Goal: Use online tool/utility: Utilize a website feature to perform a specific function

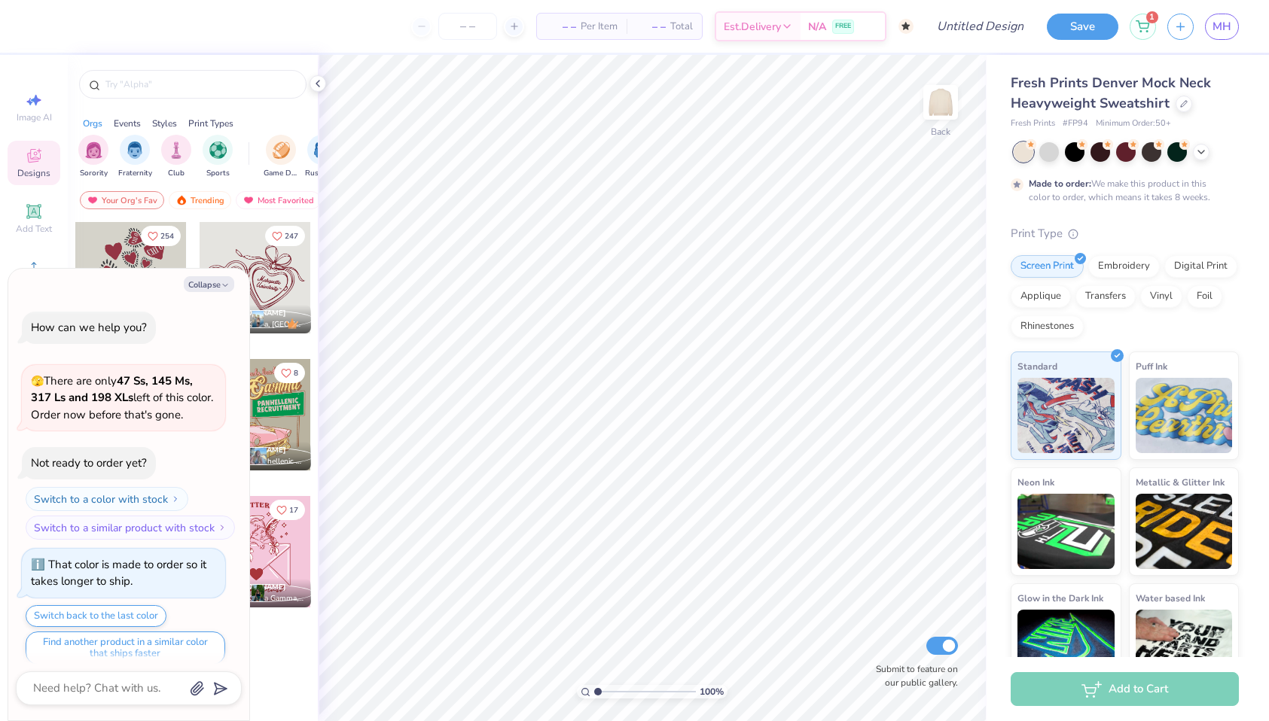
scroll to position [93, 0]
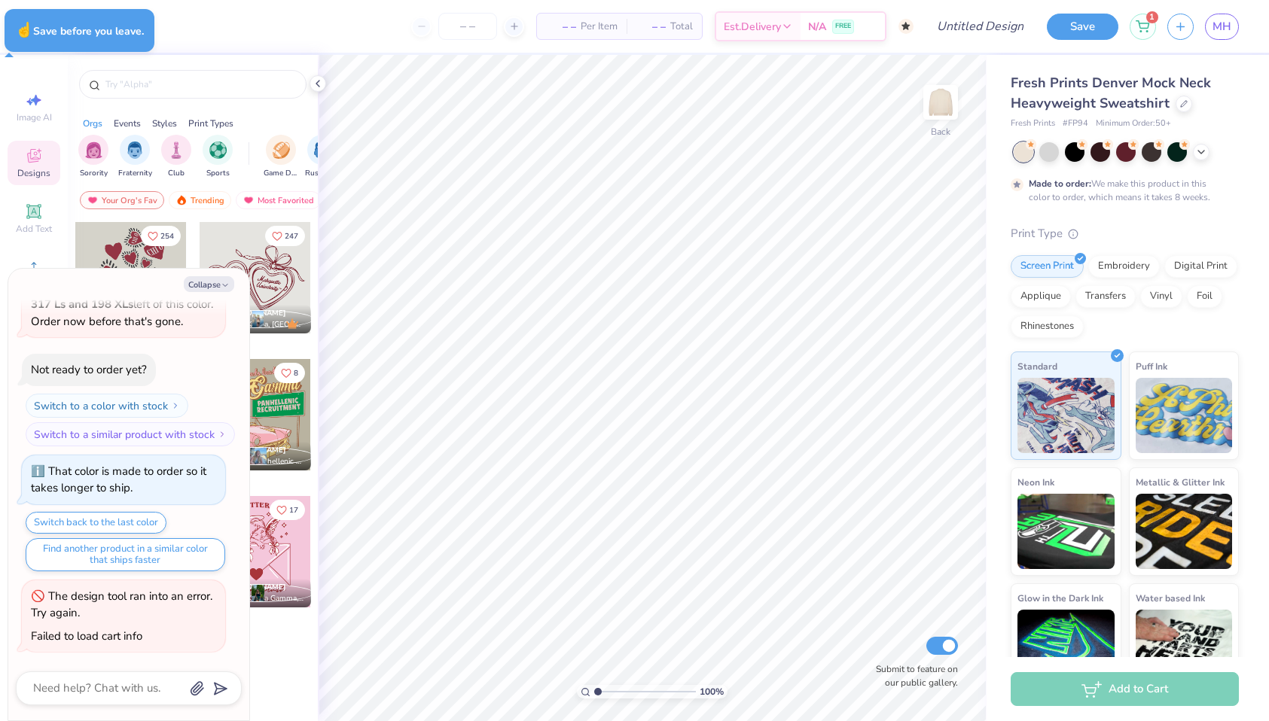
type textarea "x"
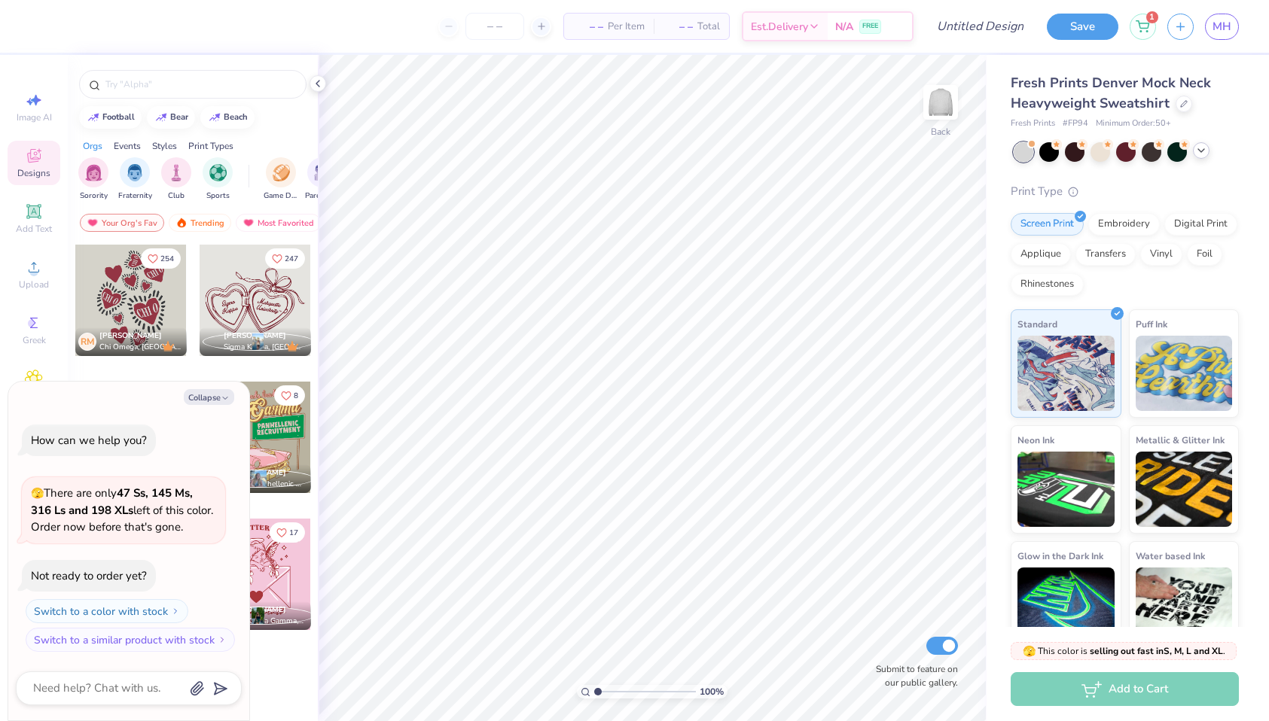
click at [1203, 151] on icon at bounding box center [1201, 151] width 12 height 12
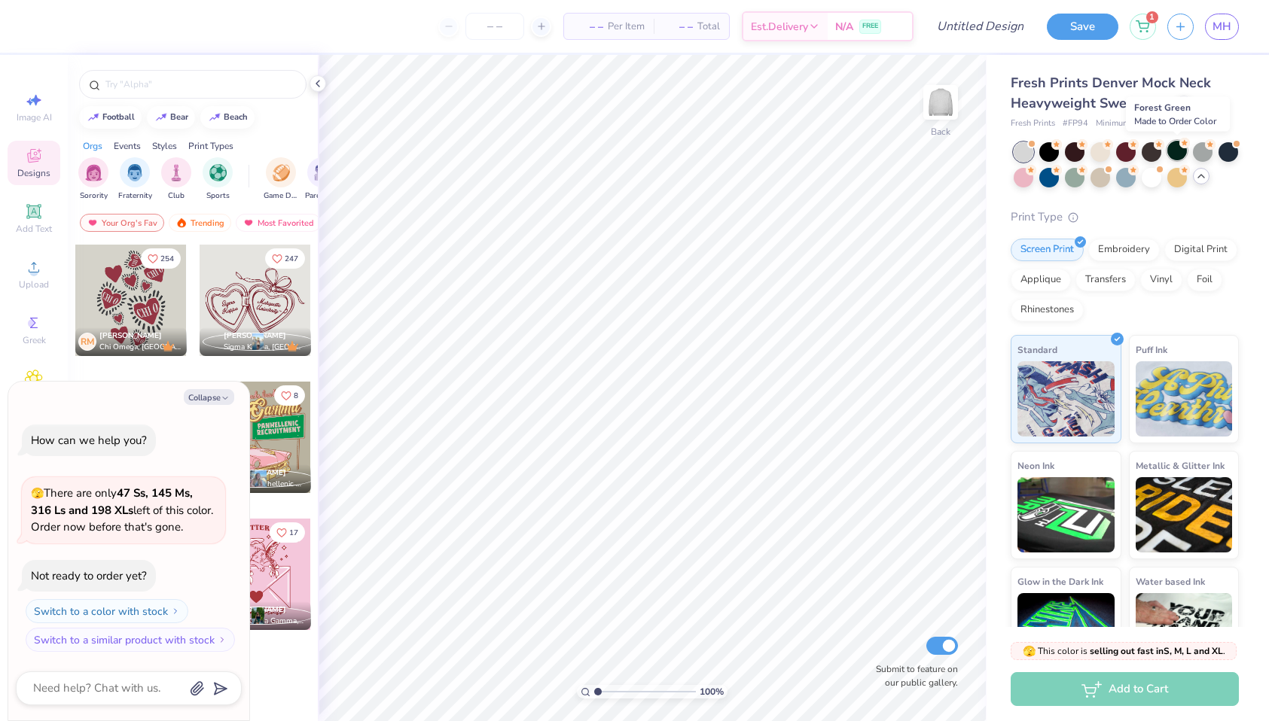
click at [1178, 154] on div at bounding box center [1177, 151] width 20 height 20
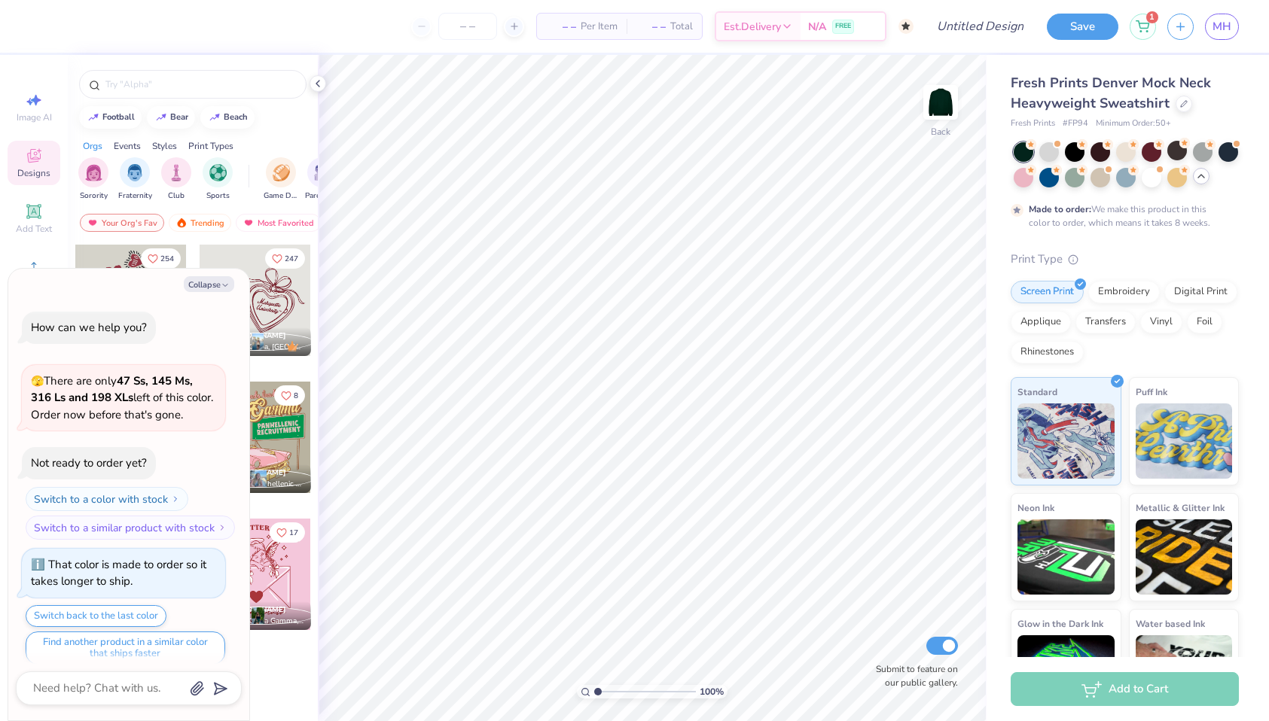
scroll to position [12, 0]
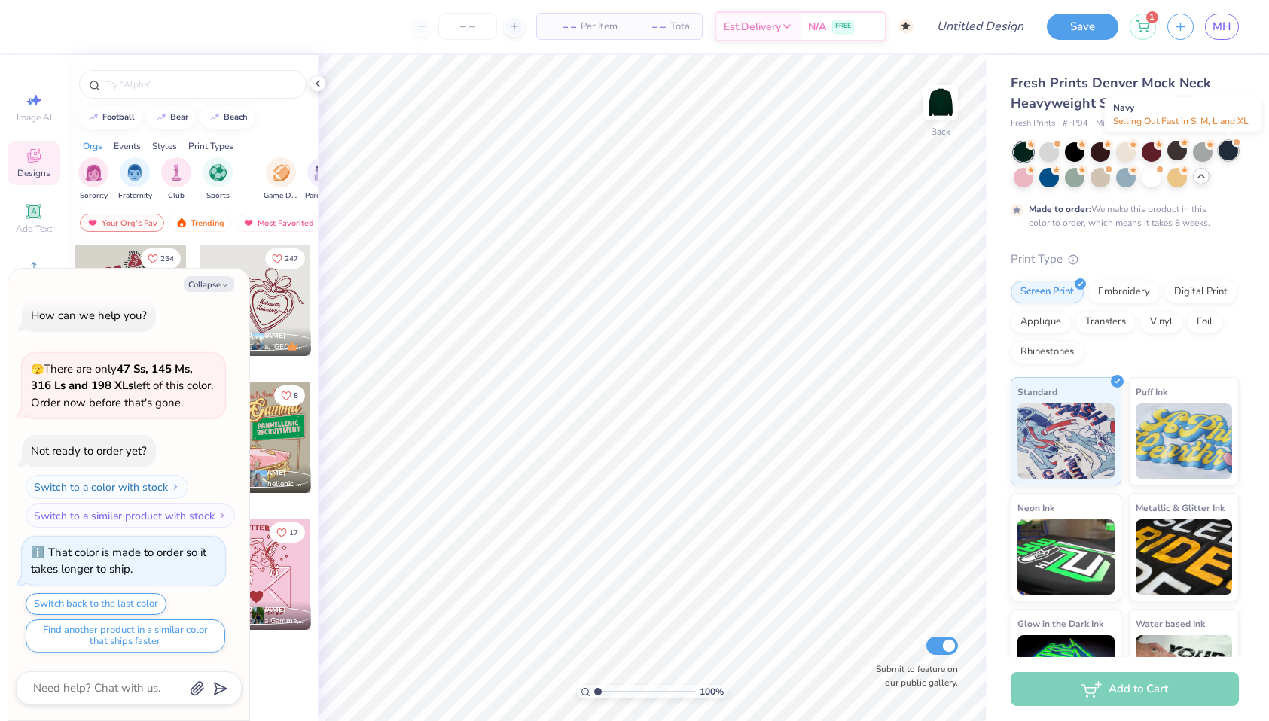
click at [1224, 148] on div at bounding box center [1228, 151] width 20 height 20
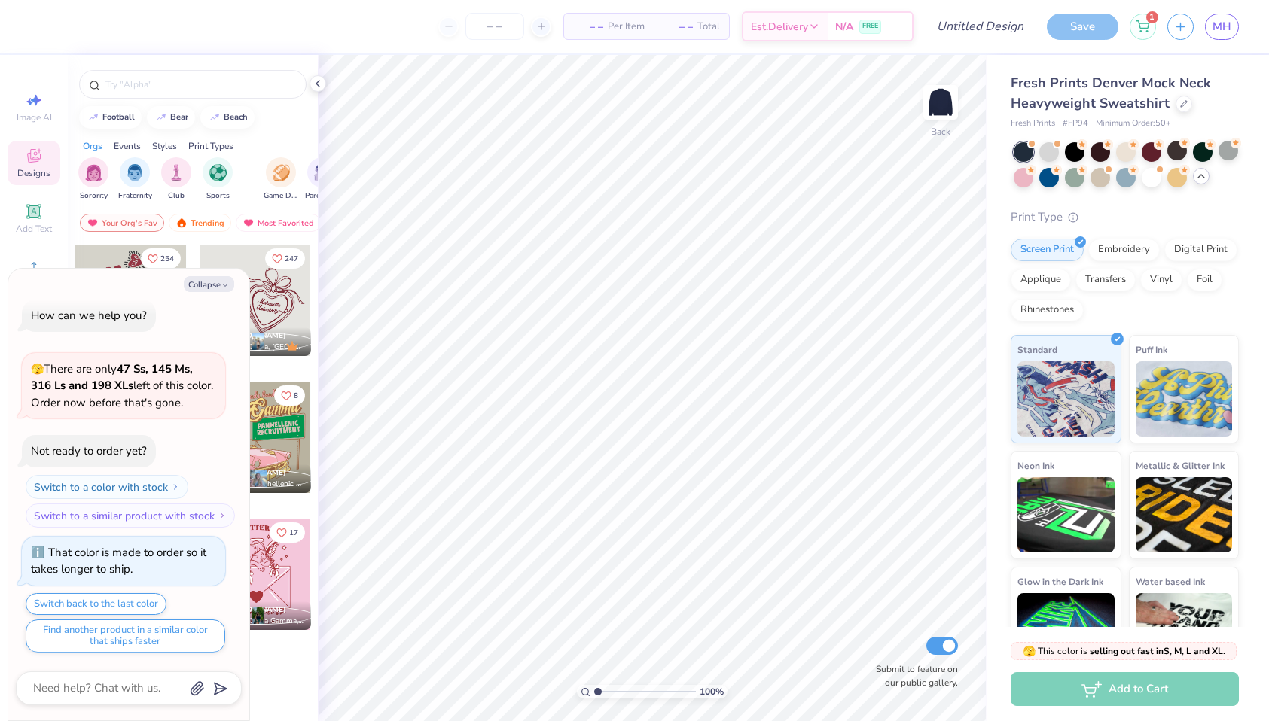
scroll to position [283, 0]
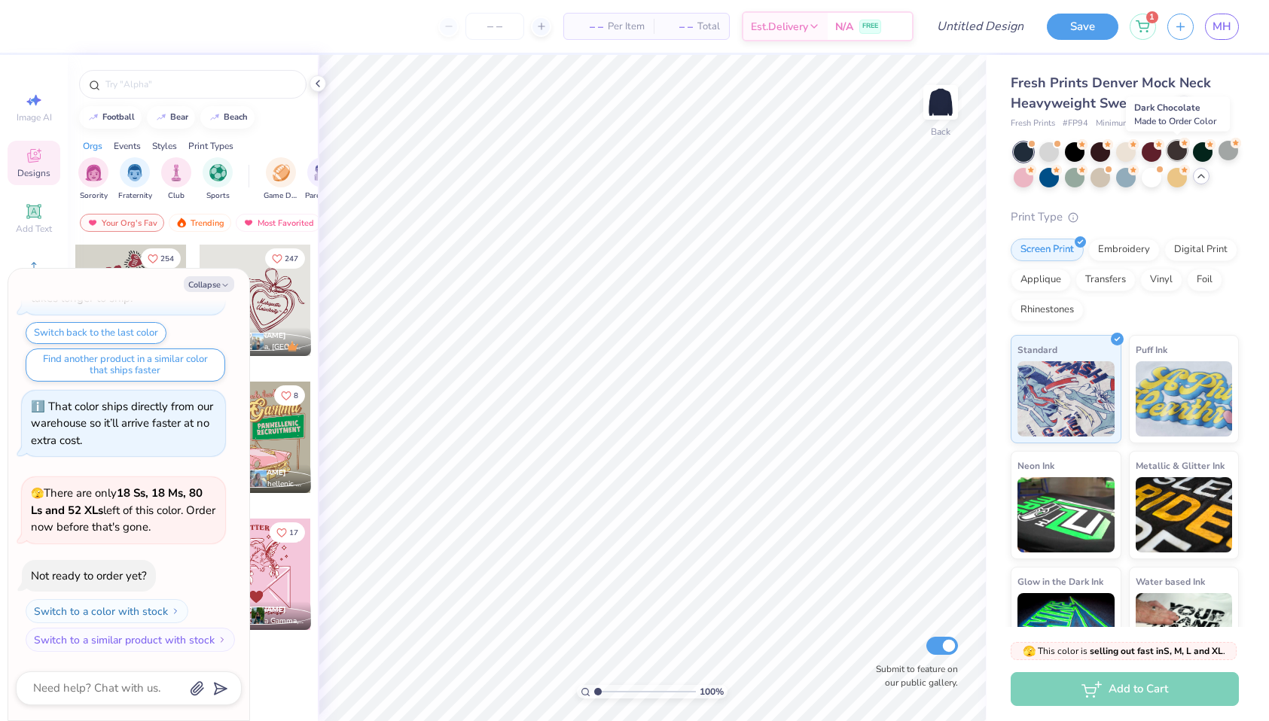
click at [1179, 157] on div at bounding box center [1177, 151] width 20 height 20
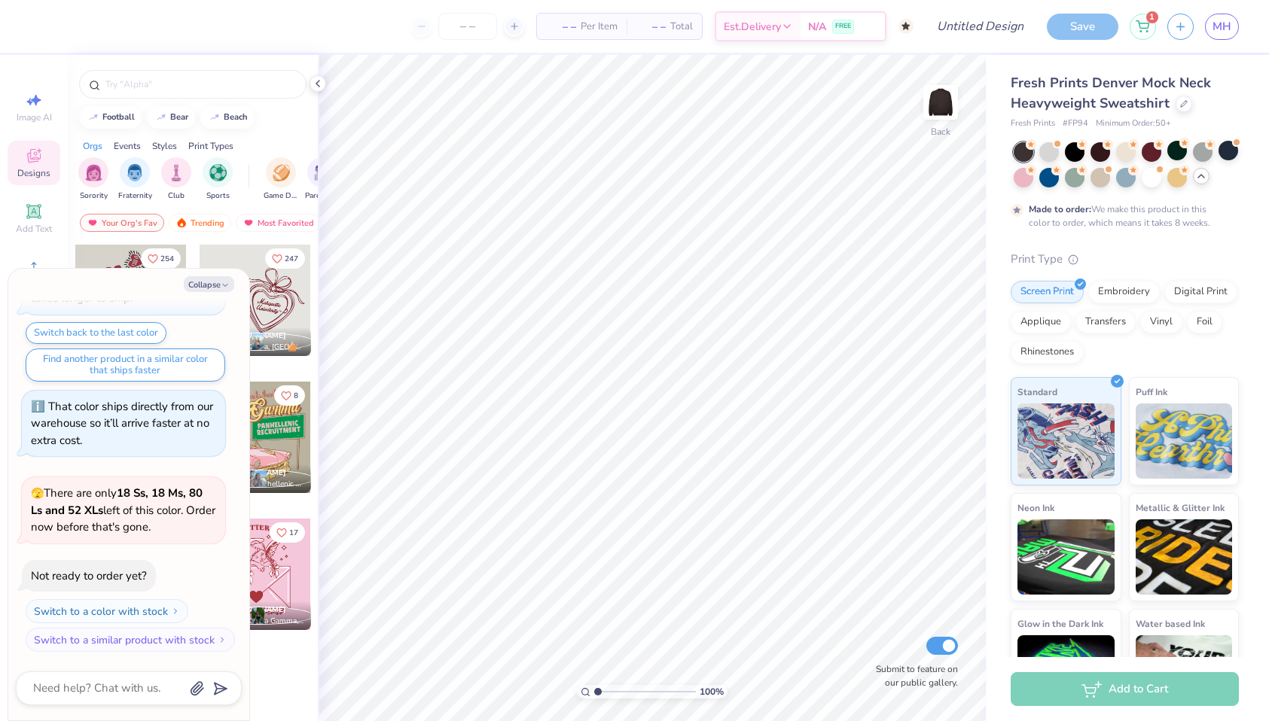
scroll to position [408, 0]
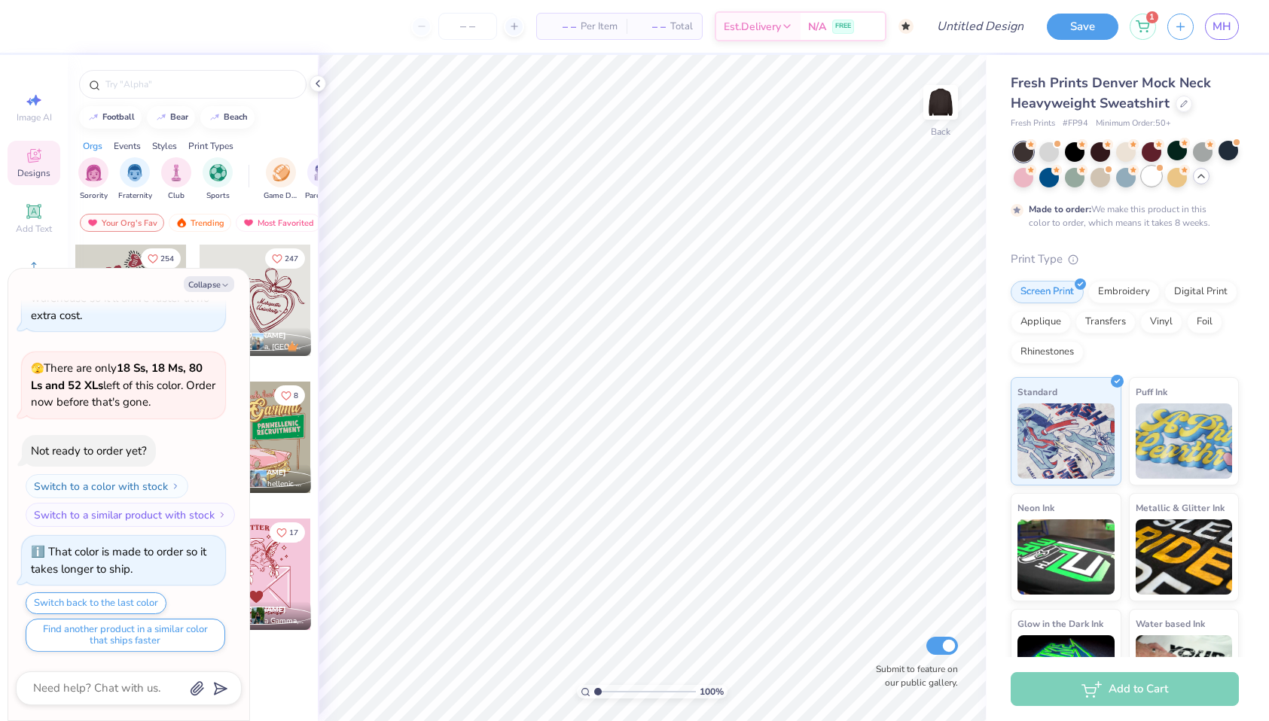
click at [1152, 182] on div at bounding box center [1152, 176] width 20 height 20
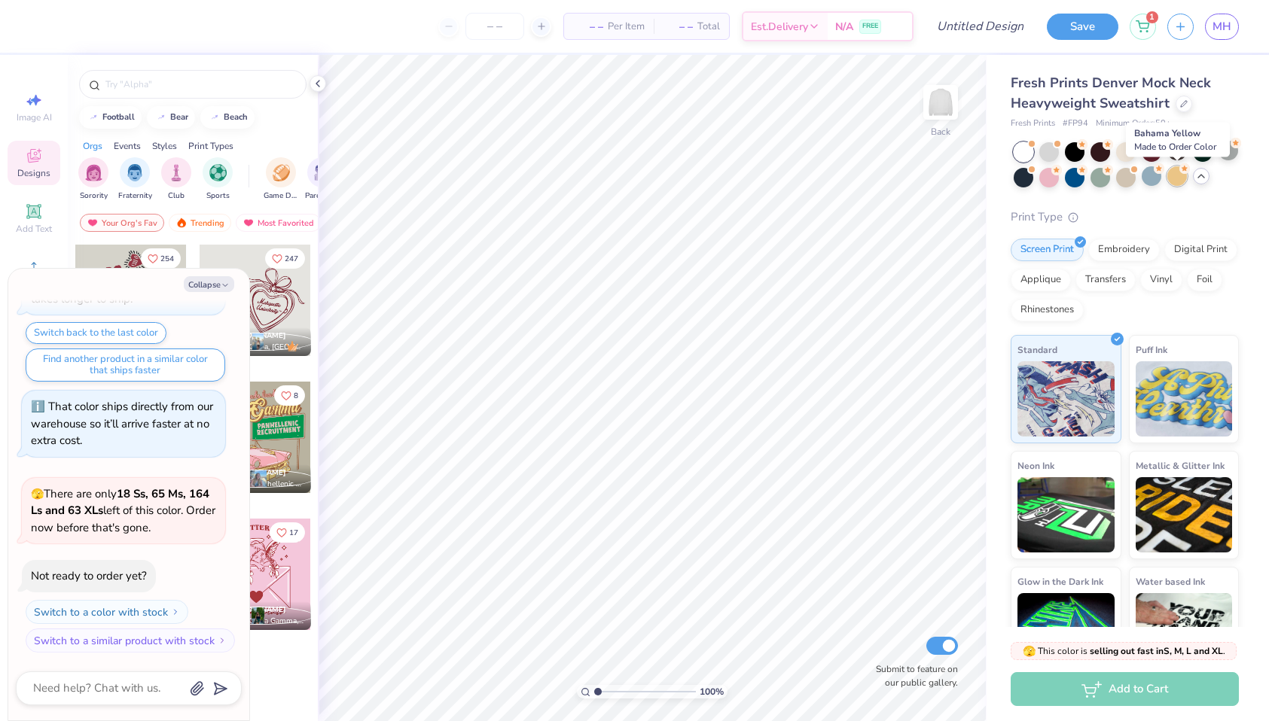
click at [1175, 183] on div at bounding box center [1177, 176] width 20 height 20
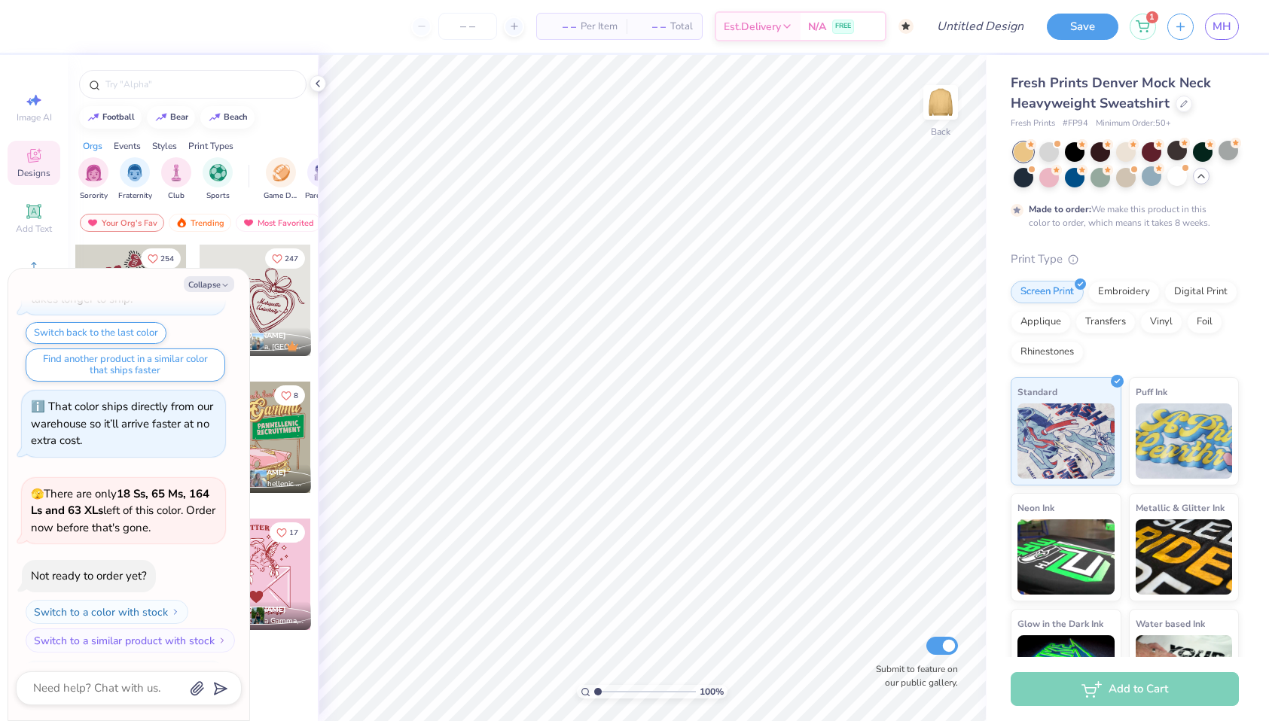
scroll to position [803, 0]
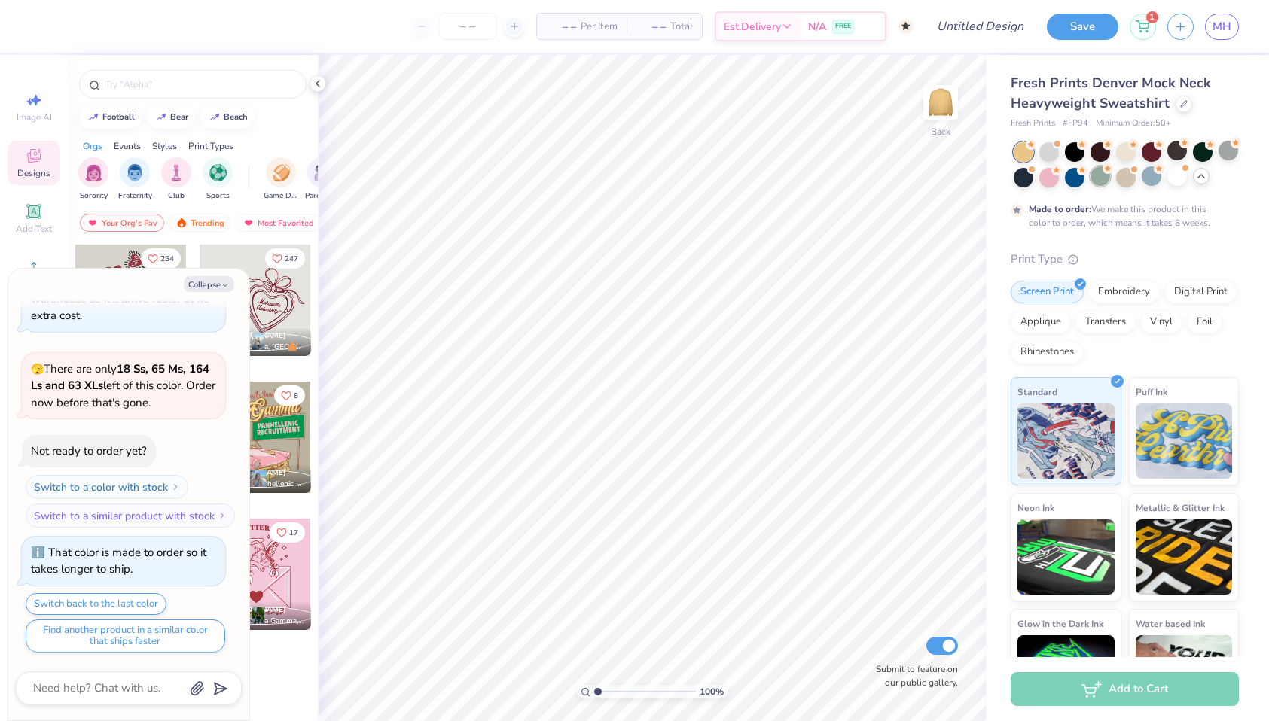
click at [1102, 179] on div at bounding box center [1100, 176] width 20 height 20
click at [1074, 150] on div at bounding box center [1075, 151] width 20 height 20
click at [1172, 156] on div at bounding box center [1177, 151] width 20 height 20
click at [216, 284] on button "Collapse" at bounding box center [209, 284] width 50 height 16
type textarea "x"
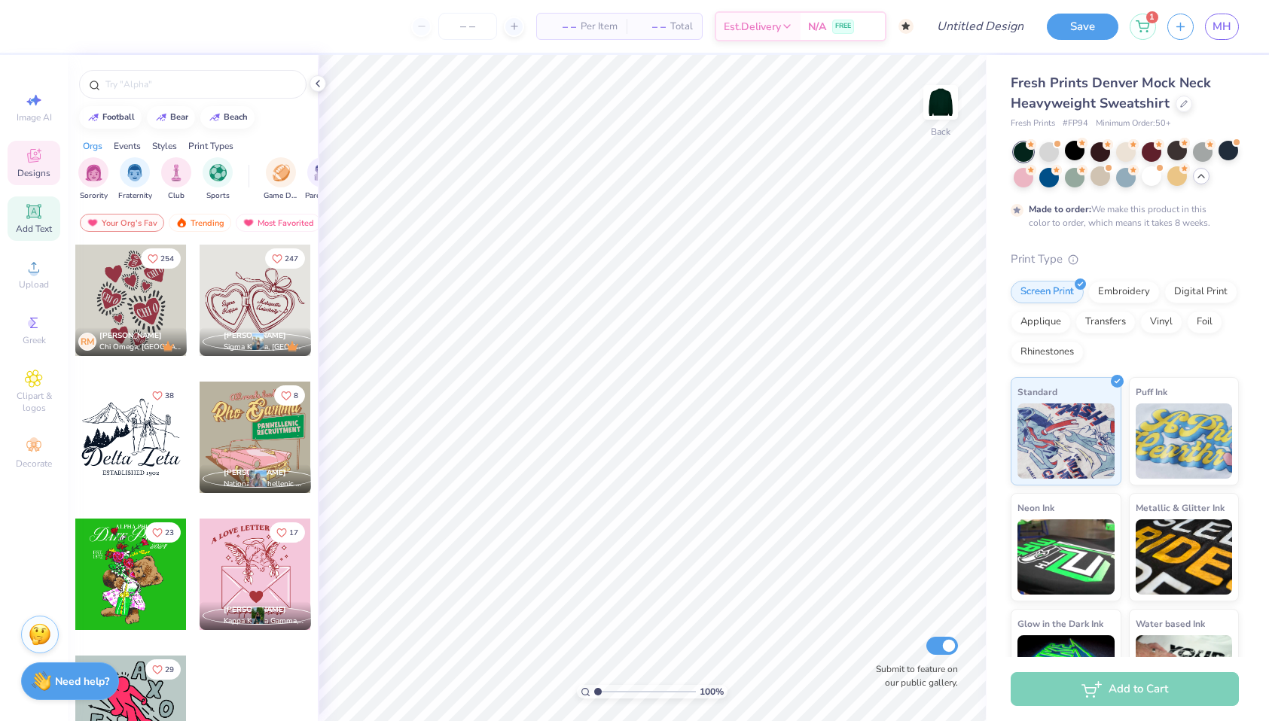
click at [35, 218] on icon at bounding box center [34, 212] width 18 height 18
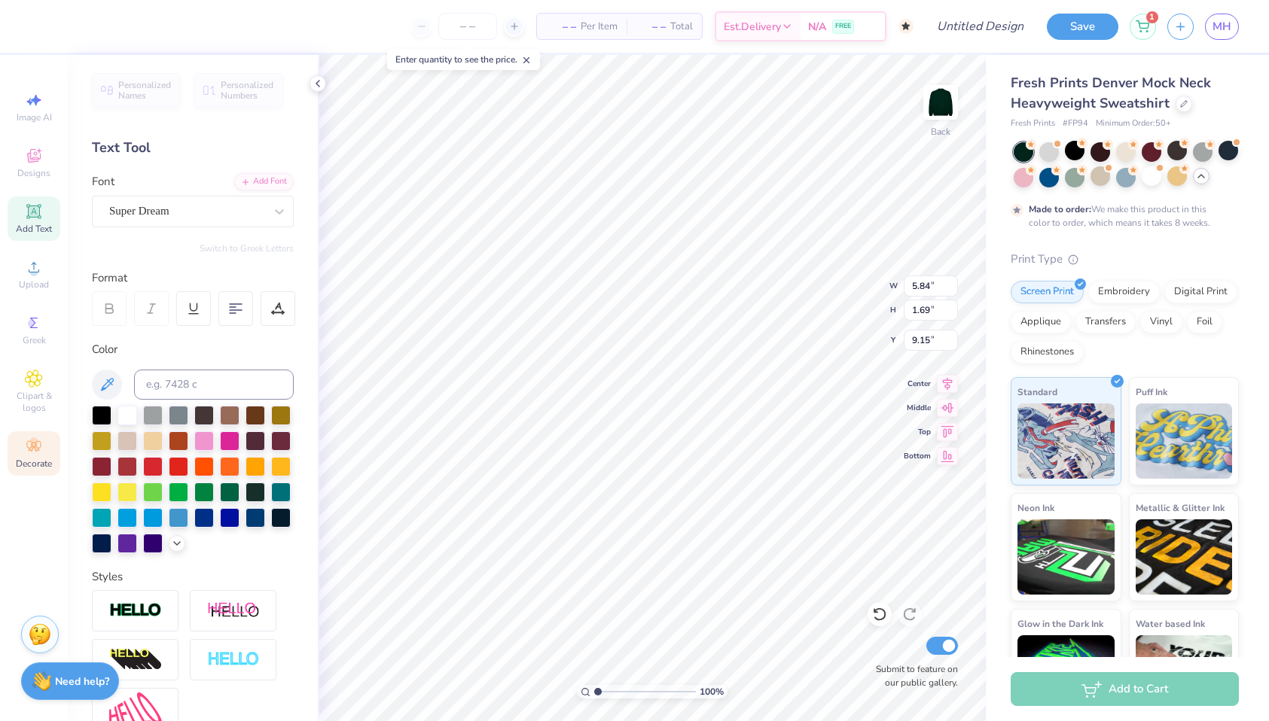
click at [33, 453] on icon at bounding box center [34, 446] width 18 height 18
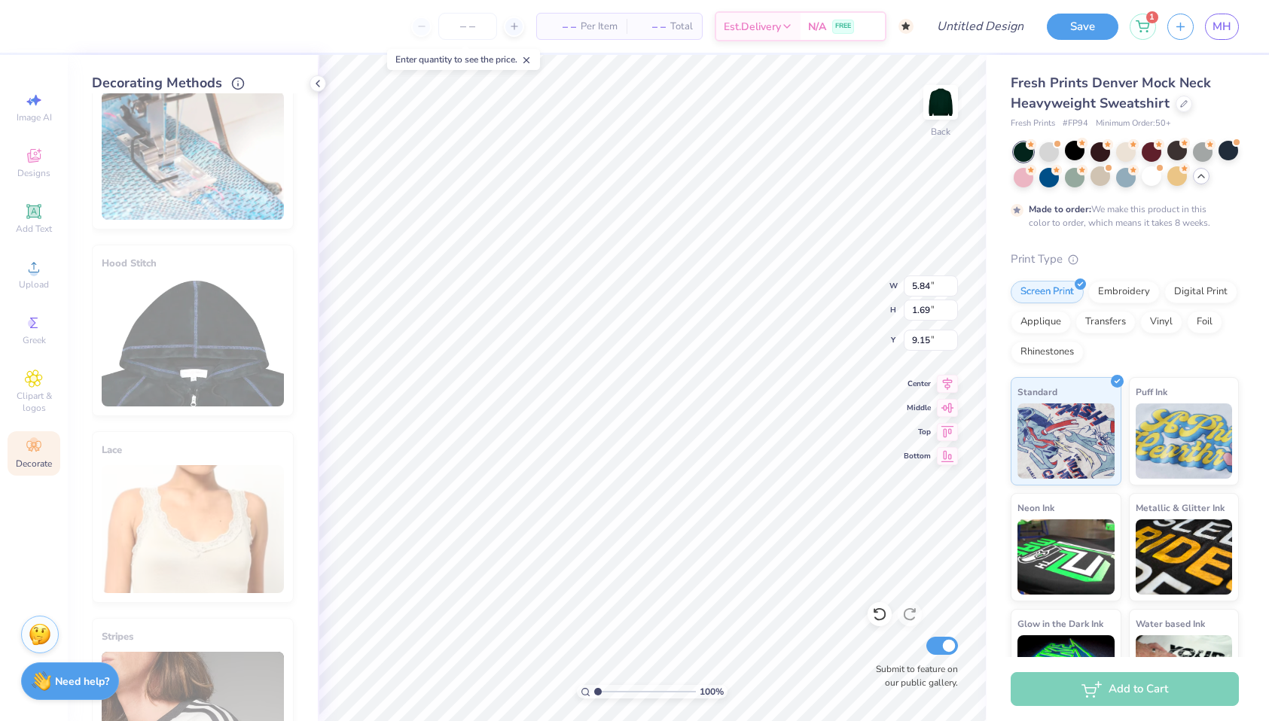
scroll to position [0, 0]
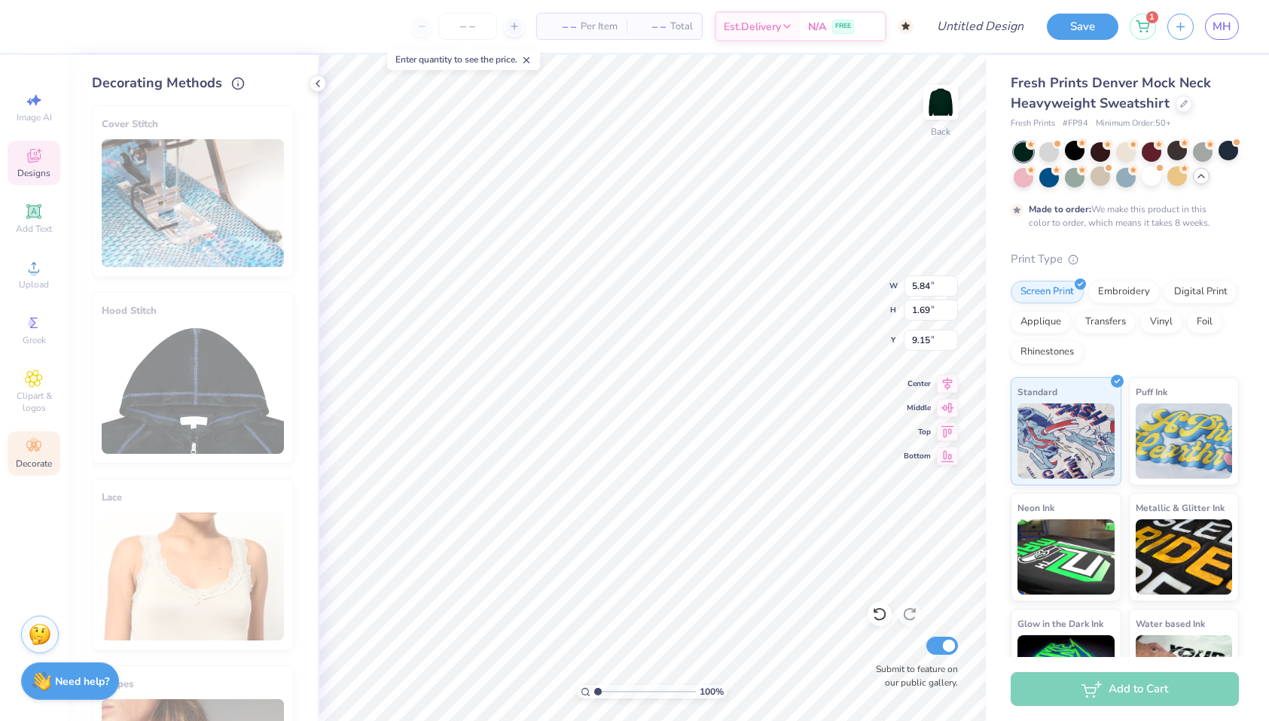
click at [35, 166] on div "Designs" at bounding box center [34, 163] width 53 height 44
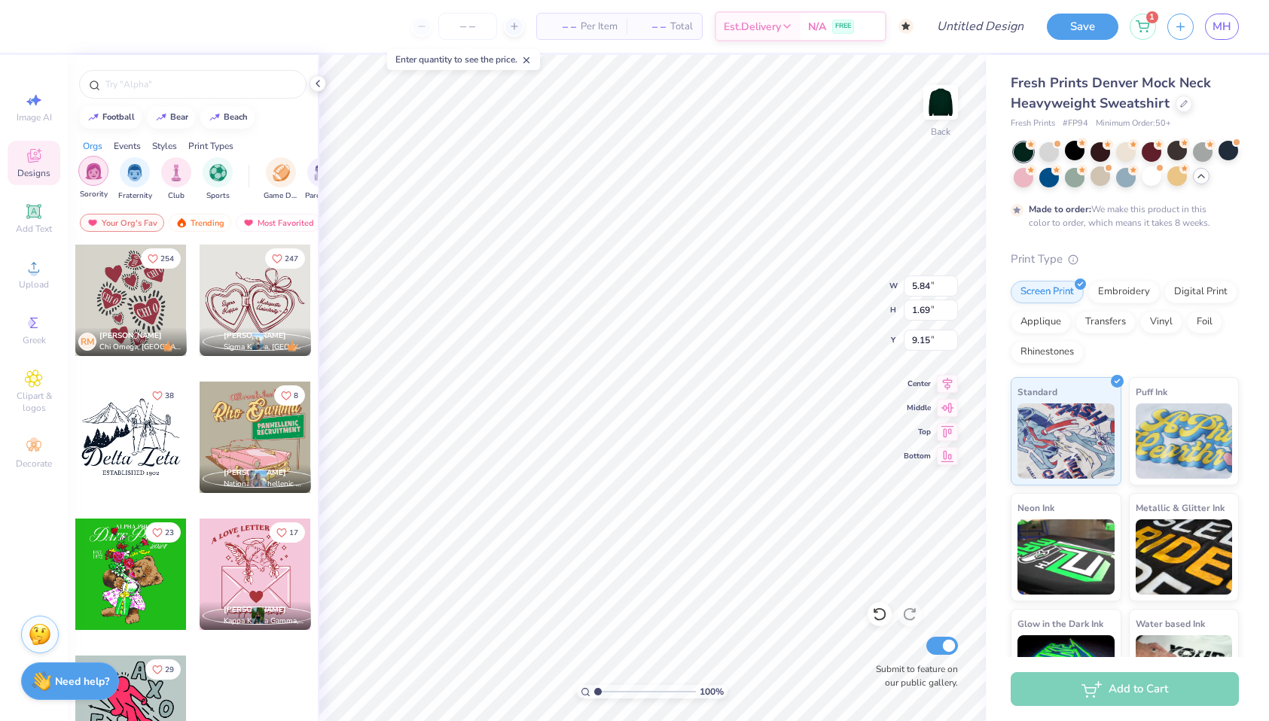
click at [94, 171] on img "filter for Sorority" at bounding box center [93, 171] width 17 height 17
click at [203, 218] on div "Trending" at bounding box center [200, 223] width 62 height 18
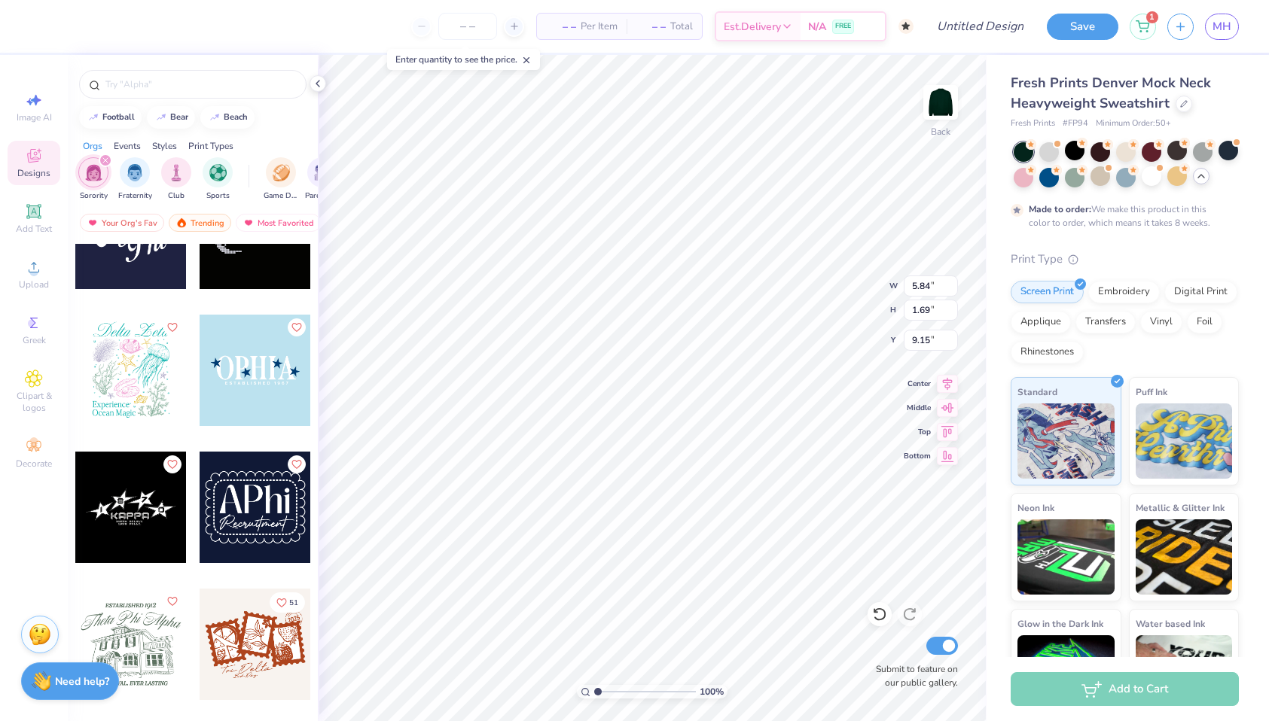
scroll to position [4611, 0]
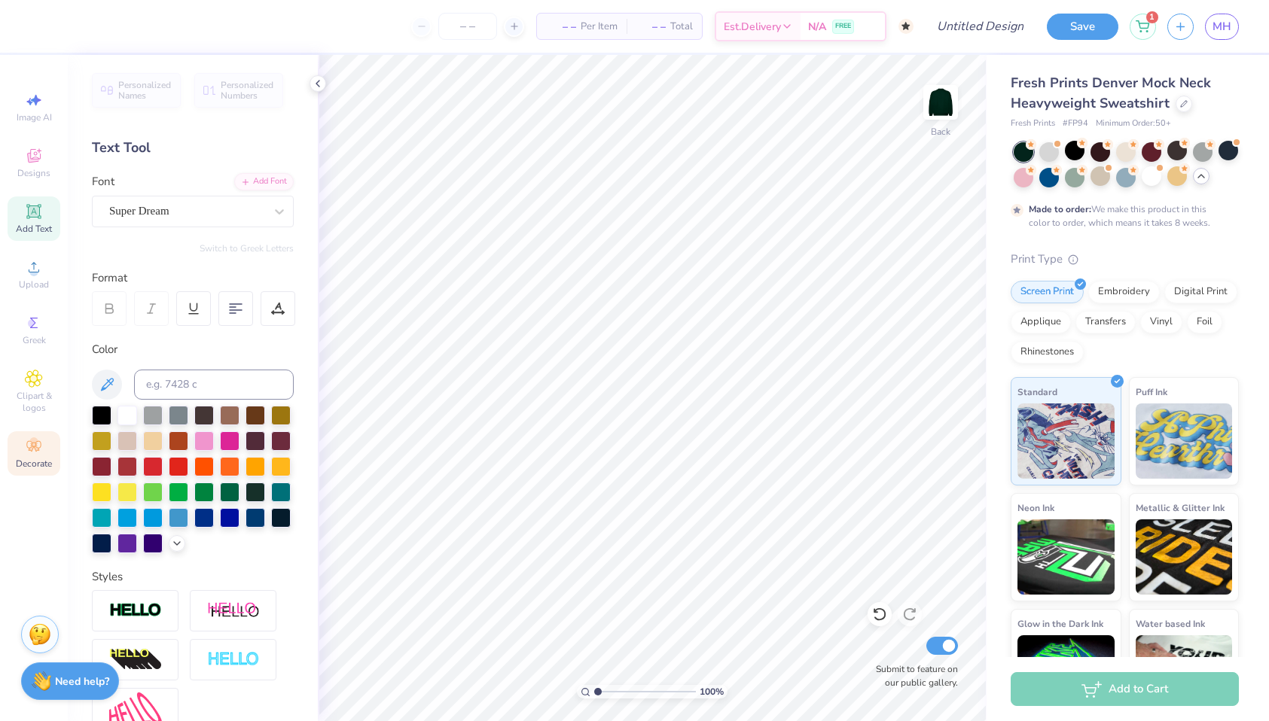
click at [39, 449] on icon at bounding box center [34, 446] width 18 height 18
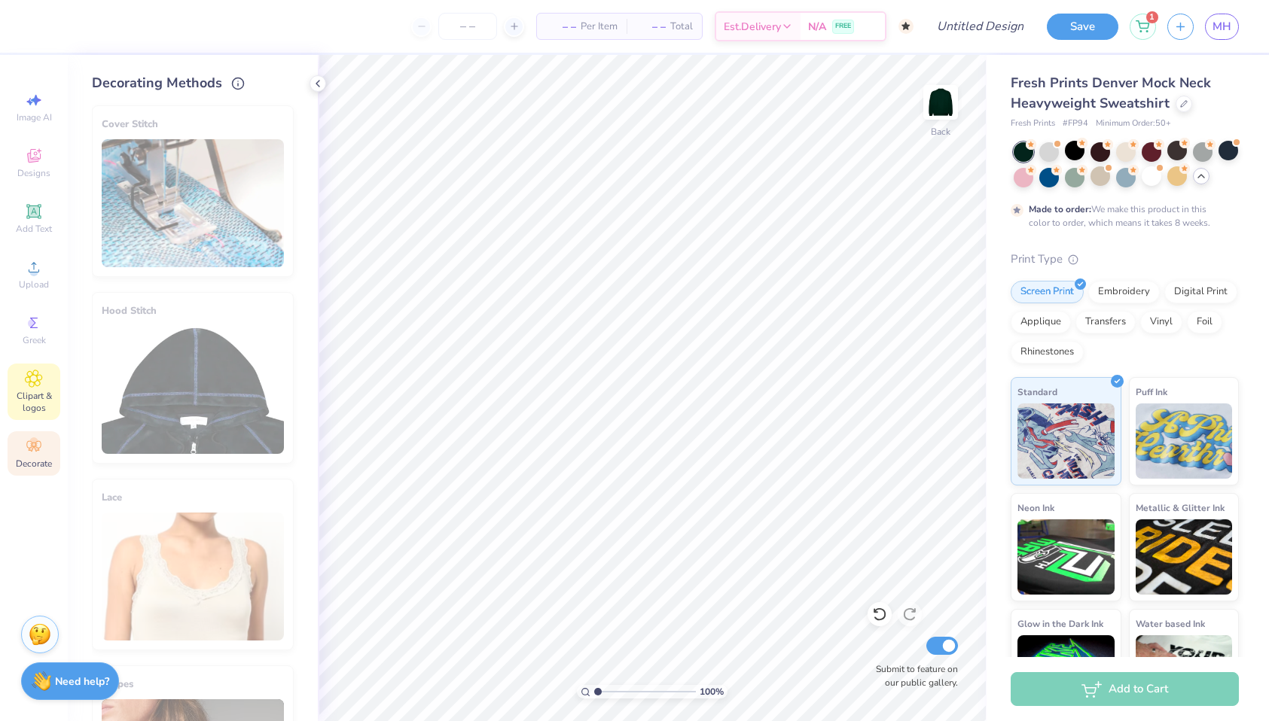
click at [32, 390] on span "Clipart & logos" at bounding box center [34, 402] width 53 height 24
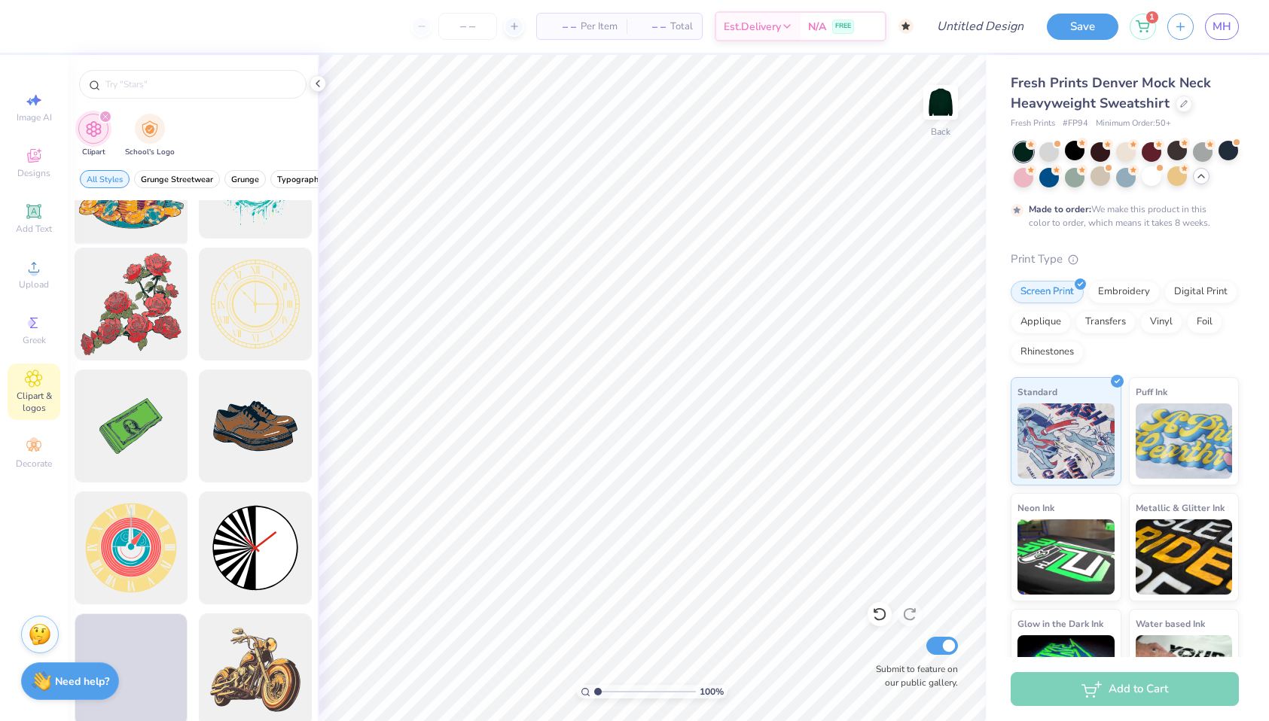
scroll to position [0, 0]
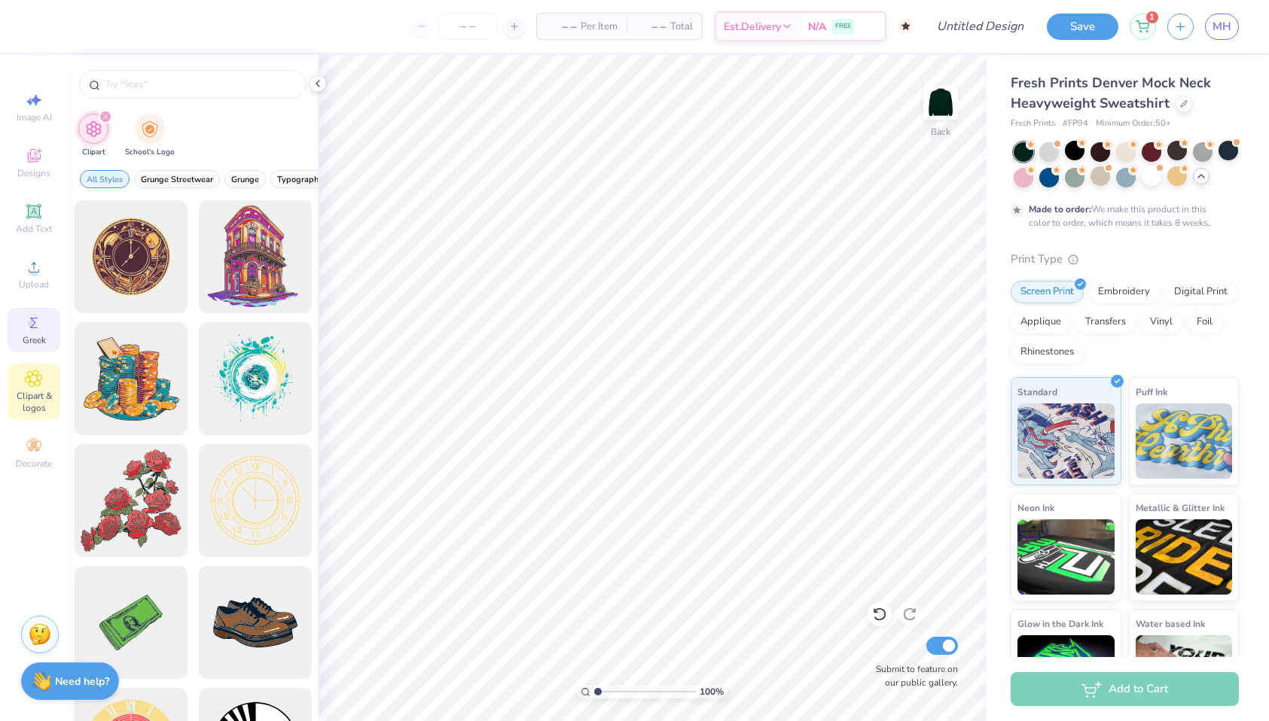
click at [36, 324] on icon at bounding box center [34, 323] width 18 height 18
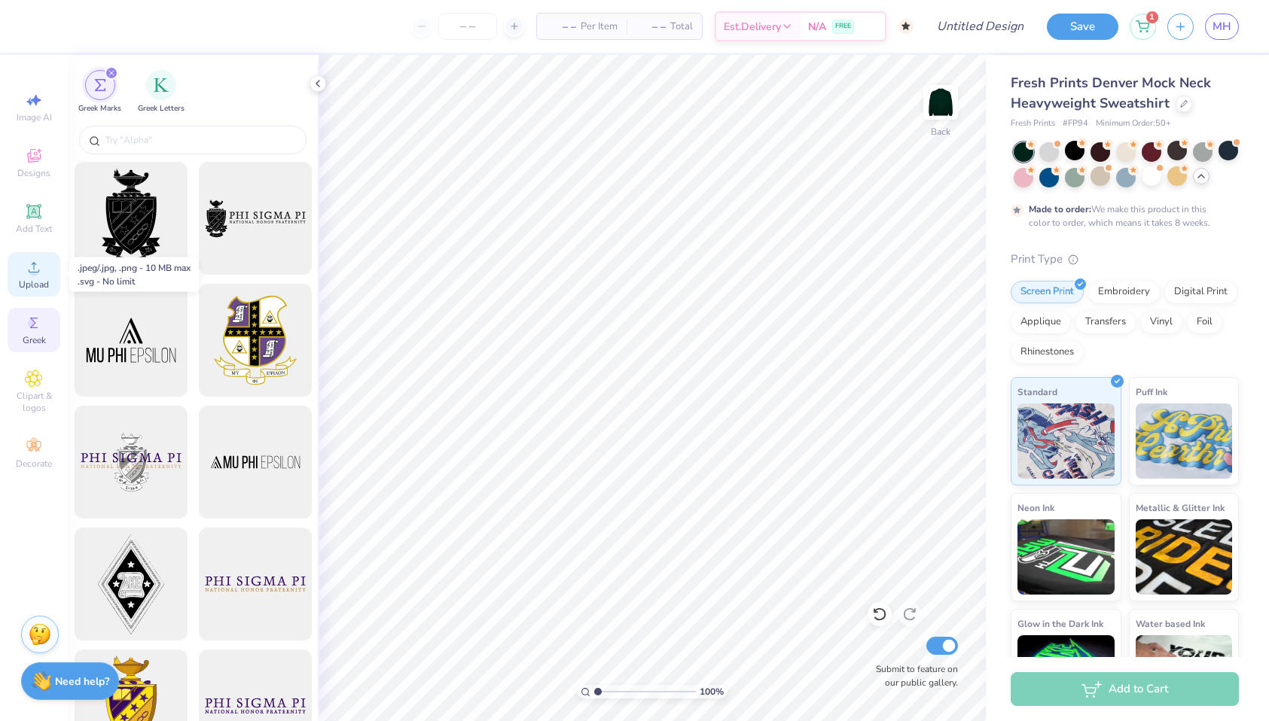
click at [35, 270] on circle at bounding box center [33, 272] width 8 height 8
click at [40, 163] on icon at bounding box center [34, 156] width 18 height 18
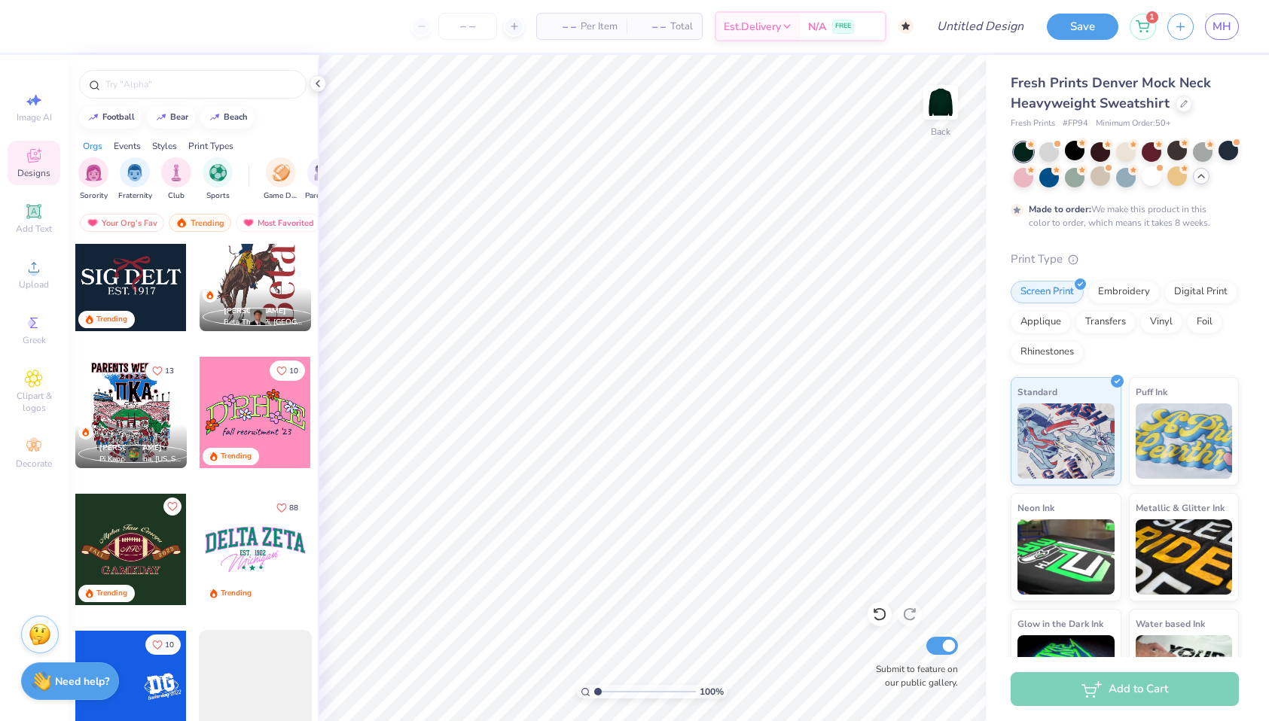
scroll to position [4685, 0]
drag, startPoint x: 142, startPoint y: 285, endPoint x: 159, endPoint y: 280, distance: 17.9
click at [159, 280] on div at bounding box center [130, 274] width 111 height 111
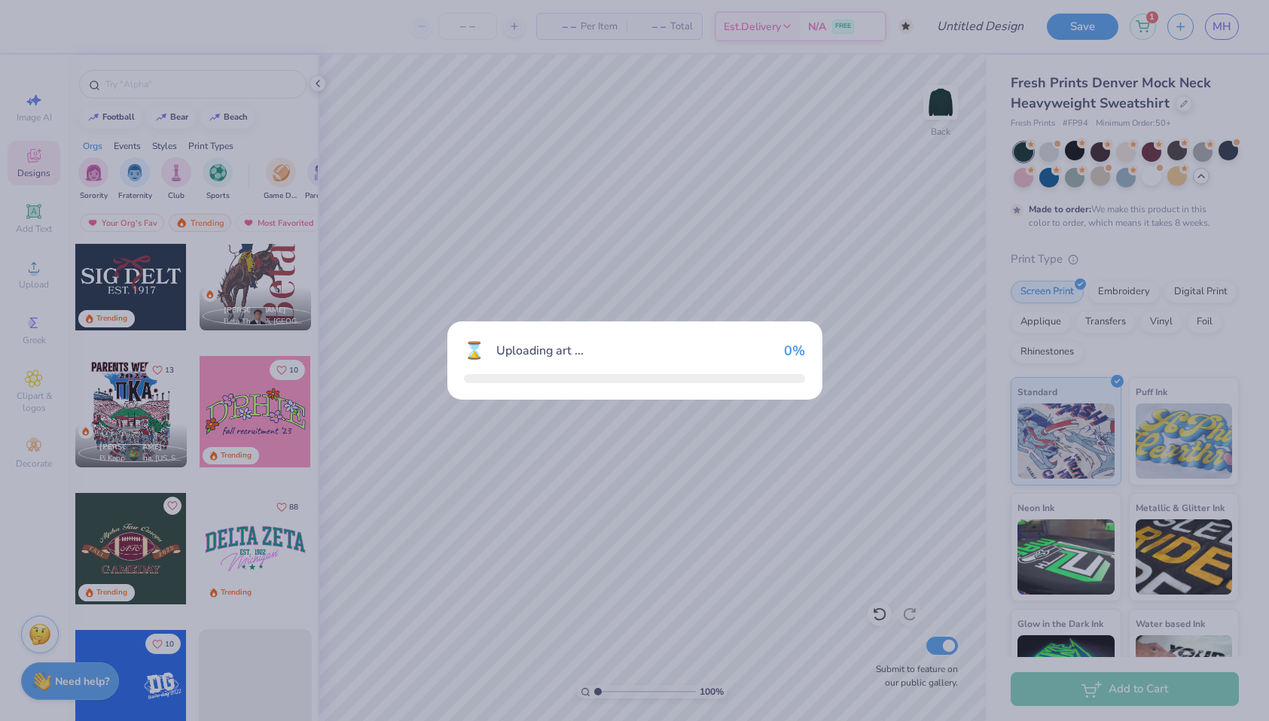
click at [159, 279] on div "⌛ Uploading art ... 0 %" at bounding box center [634, 360] width 1269 height 721
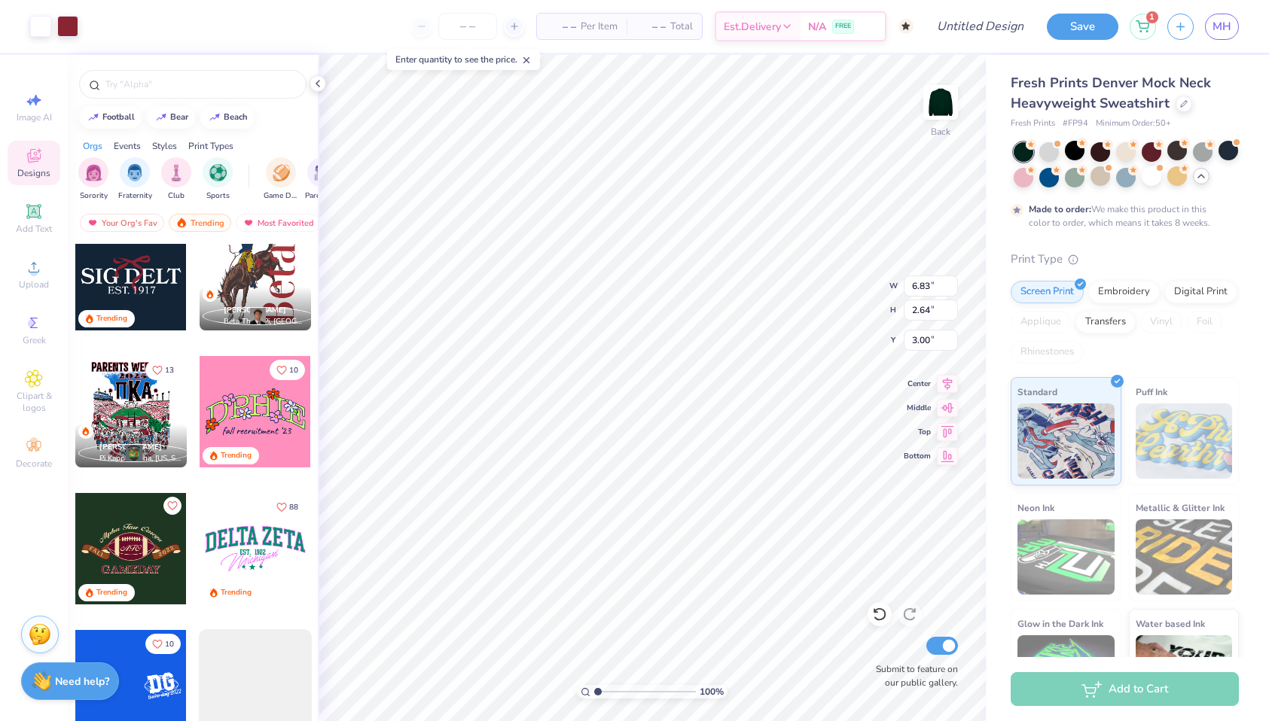
type input "9.83"
type input "3.80"
type input "1.76"
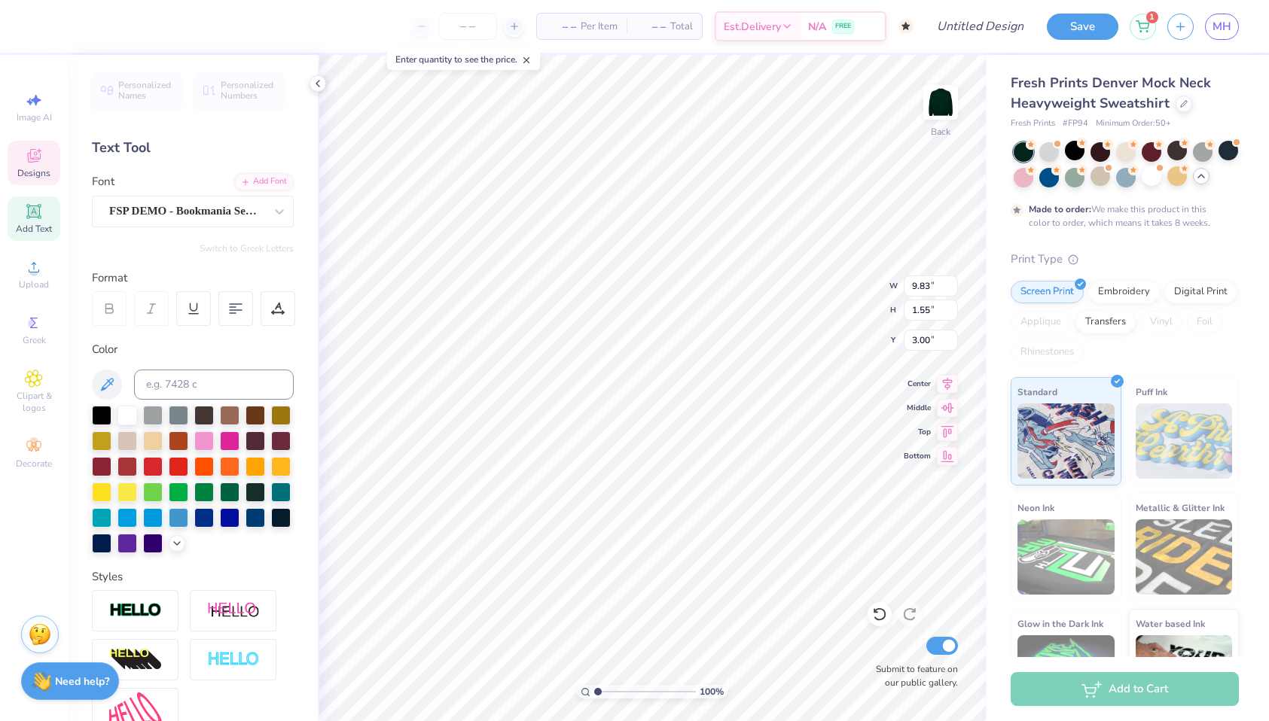
type textarea "D"
type textarea "c"
type textarea "CHI OMEGA"
type input "4.70"
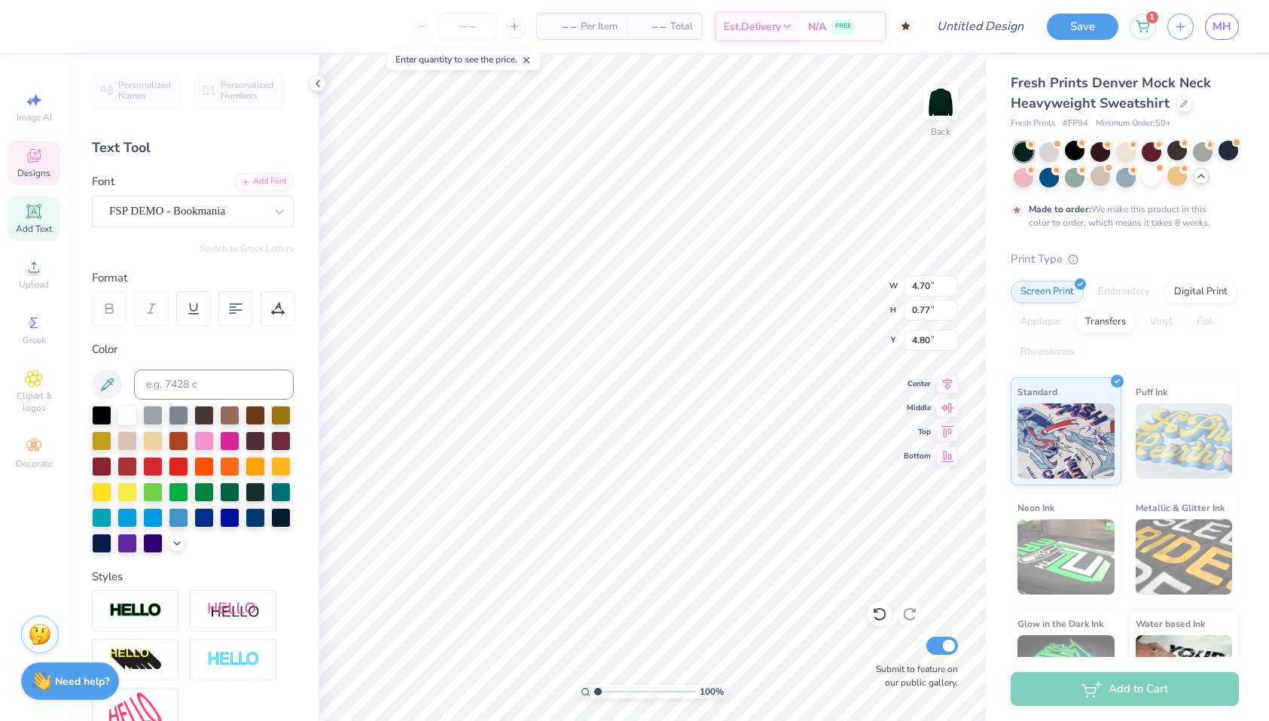
type input "0.77"
type input "4.80"
type textarea "E"
type input "3.63"
type input "3.58"
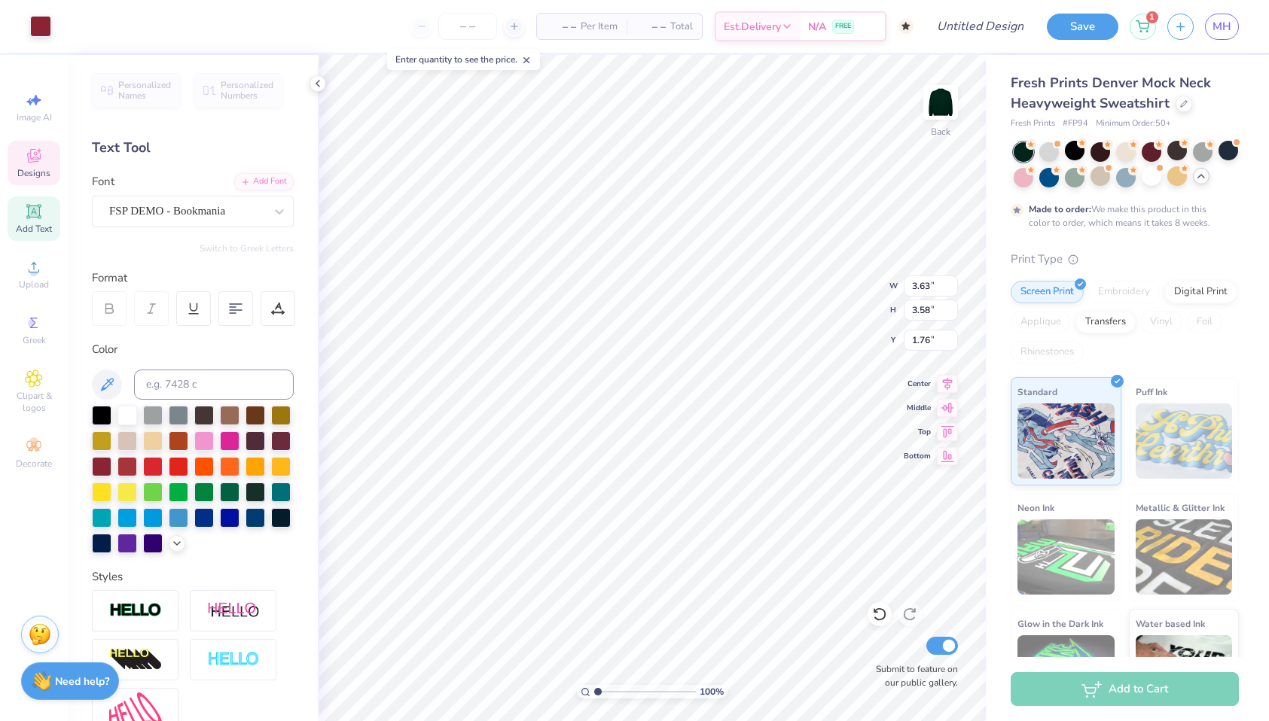
type input "6.74"
type input "12.41"
type input "1.54"
type input "3.00"
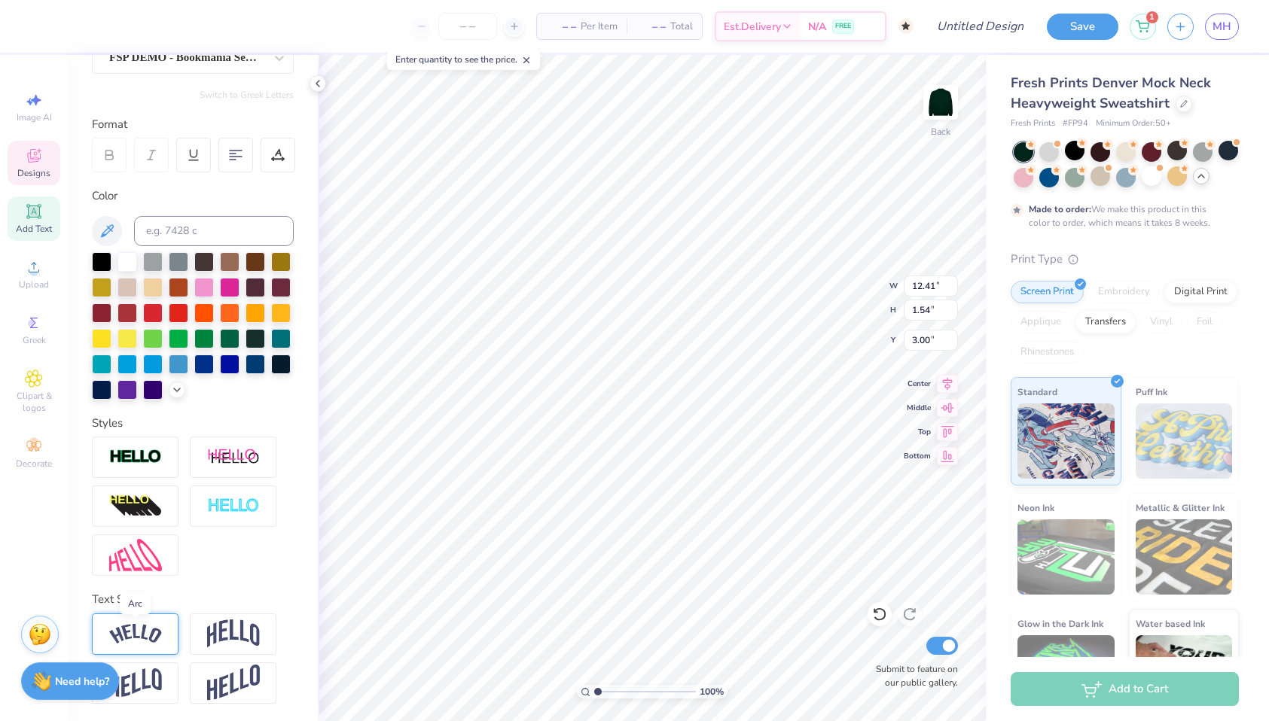
click at [149, 636] on img at bounding box center [135, 634] width 53 height 20
type input "13.65"
type input "3.39"
type input "2.58"
type input "1.21"
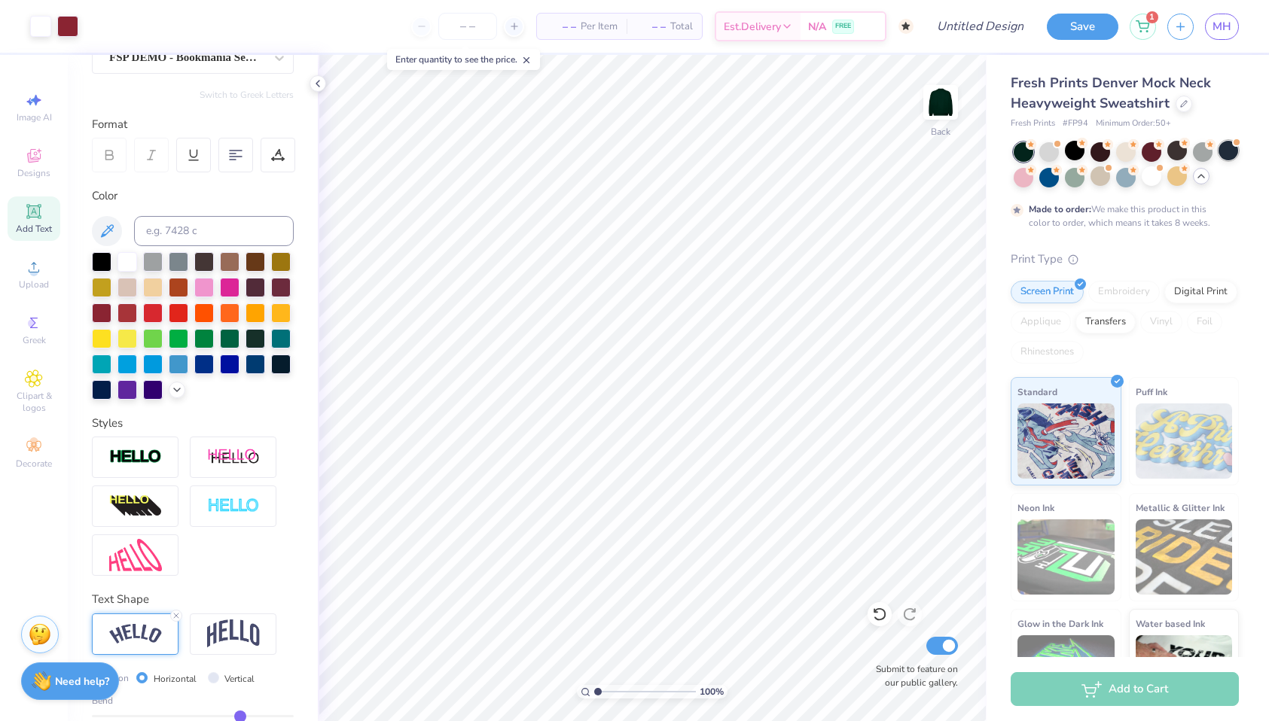
click at [1227, 152] on div at bounding box center [1228, 151] width 20 height 20
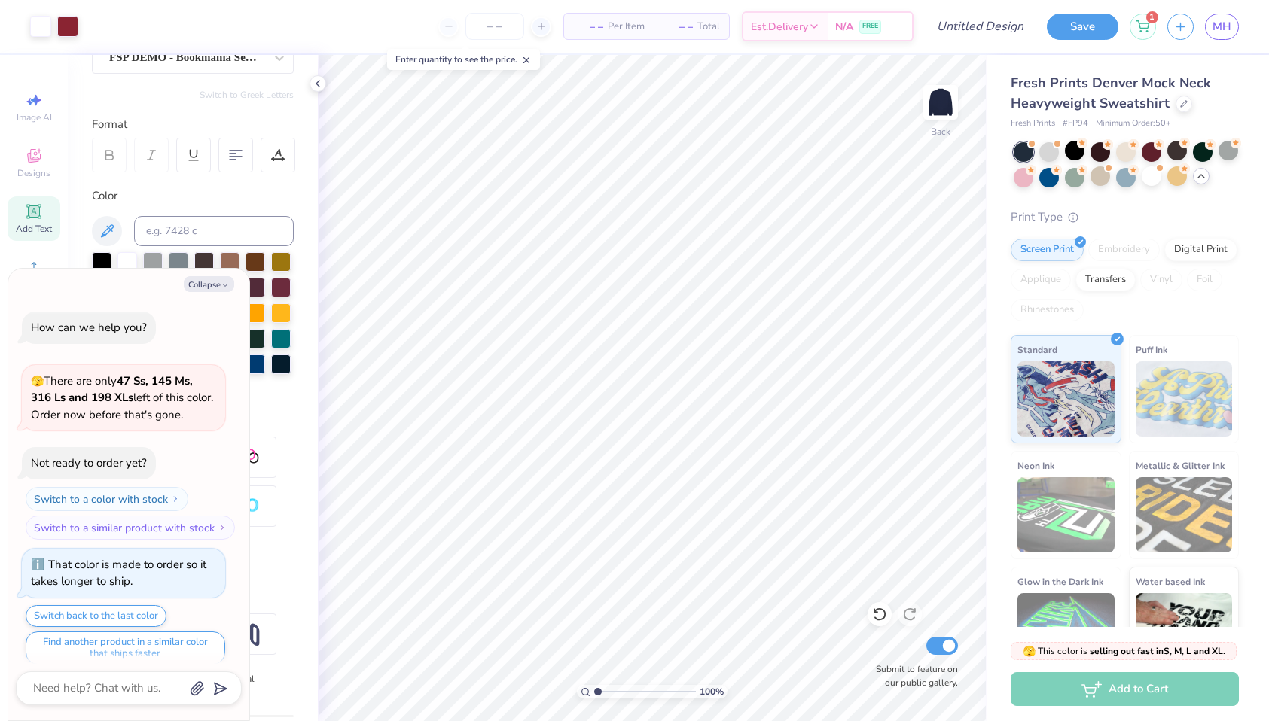
scroll to position [1074, 0]
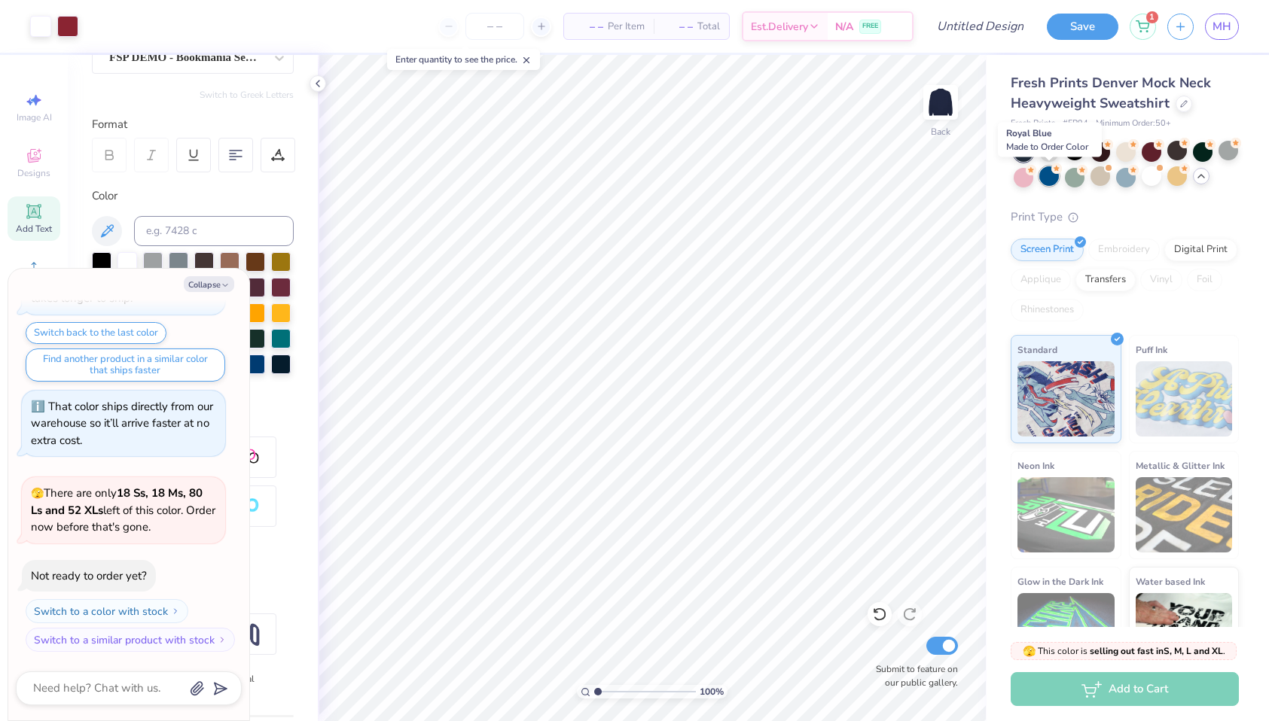
click at [1047, 182] on div at bounding box center [1049, 176] width 20 height 20
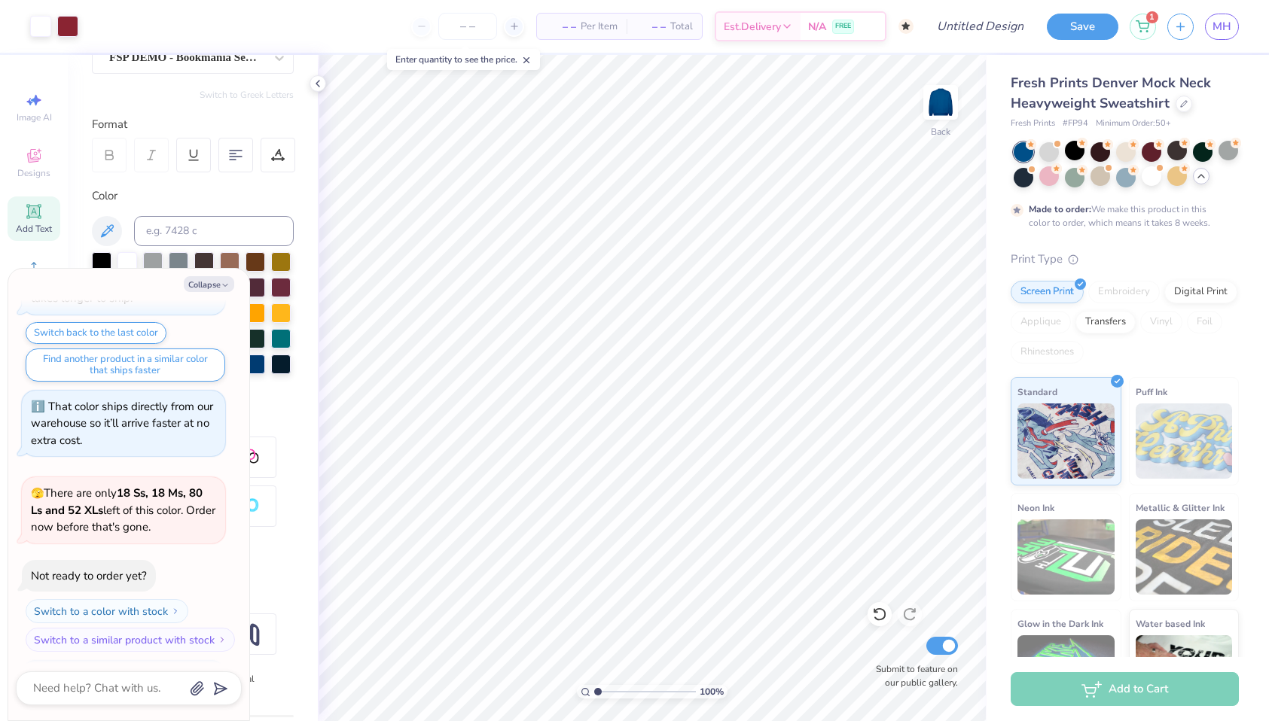
scroll to position [1199, 0]
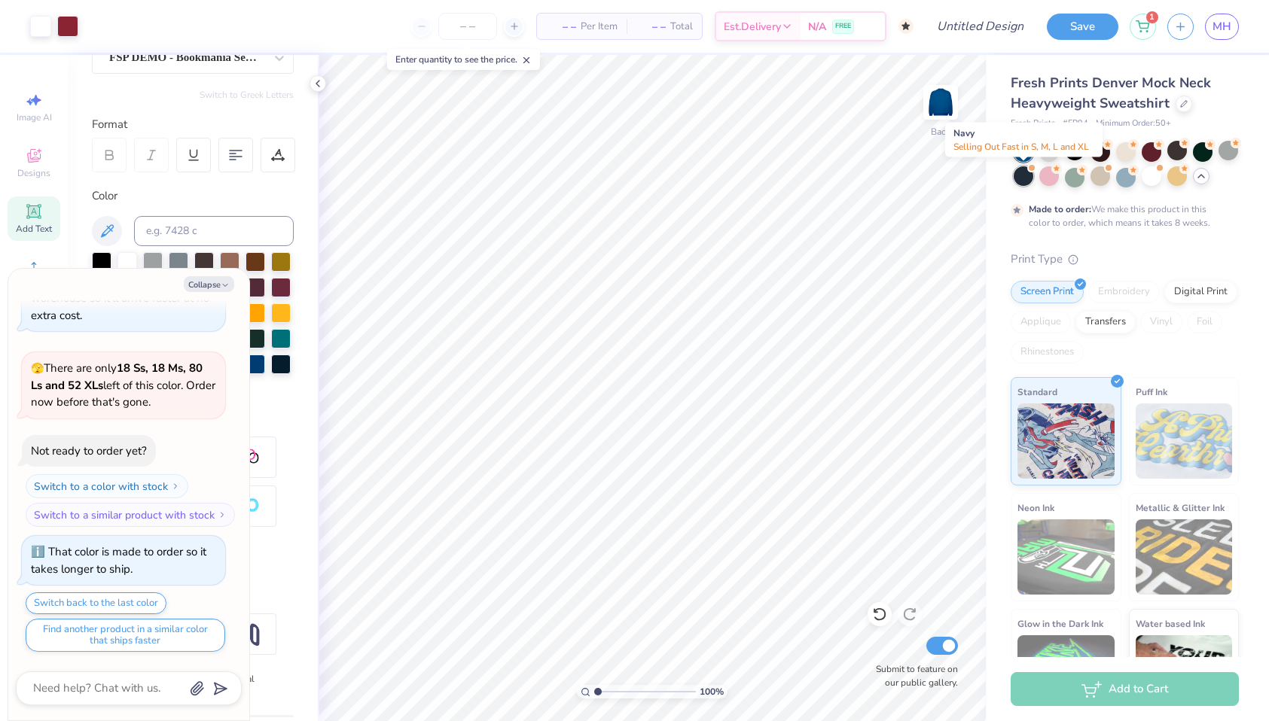
click at [1023, 179] on div at bounding box center [1024, 176] width 20 height 20
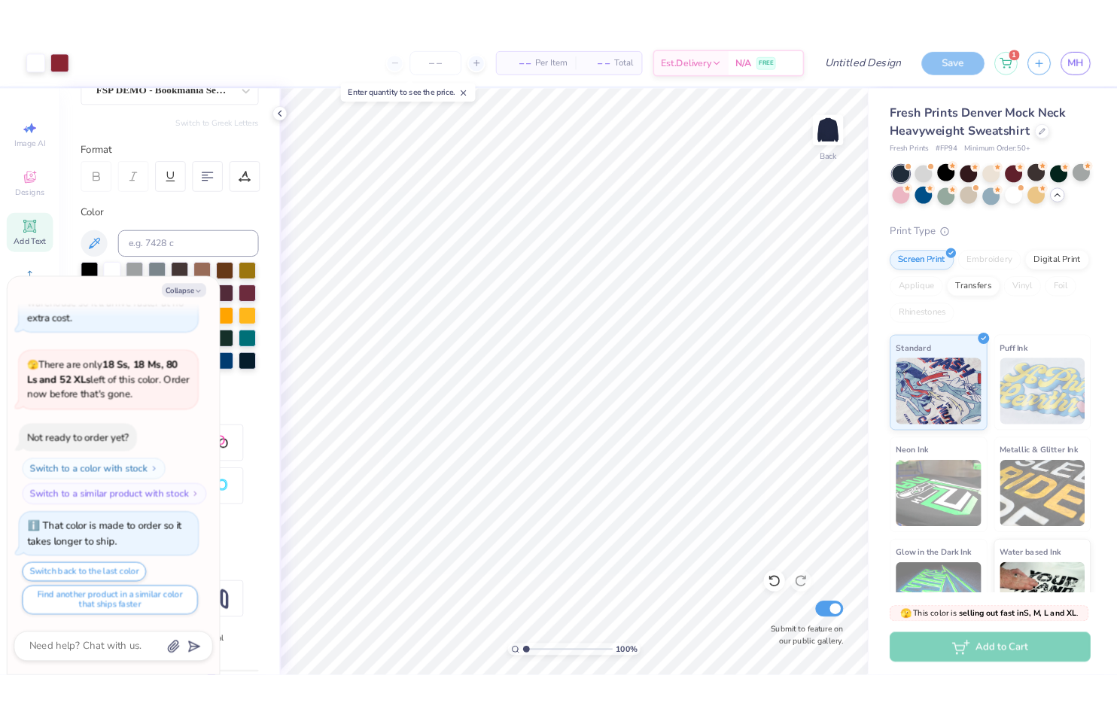
scroll to position [1470, 0]
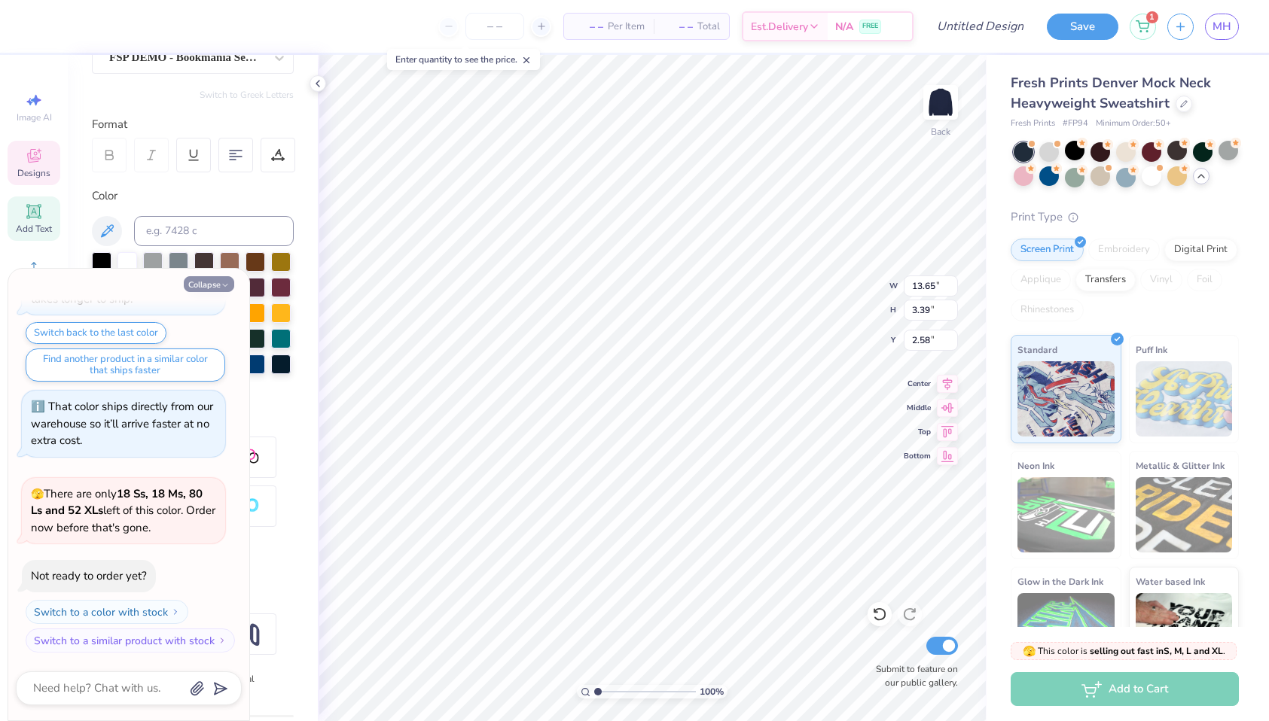
click at [221, 286] on icon "button" at bounding box center [225, 285] width 9 height 9
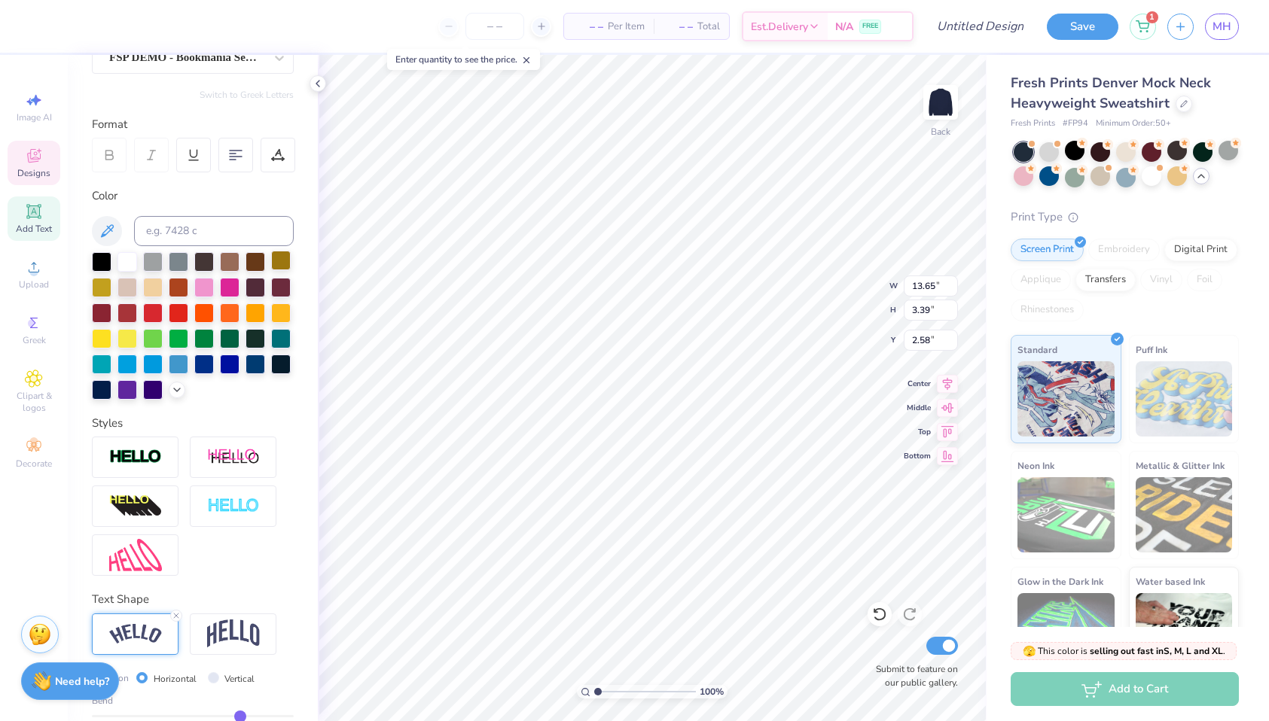
click at [279, 264] on div at bounding box center [281, 261] width 20 height 20
click at [154, 287] on div at bounding box center [153, 286] width 20 height 20
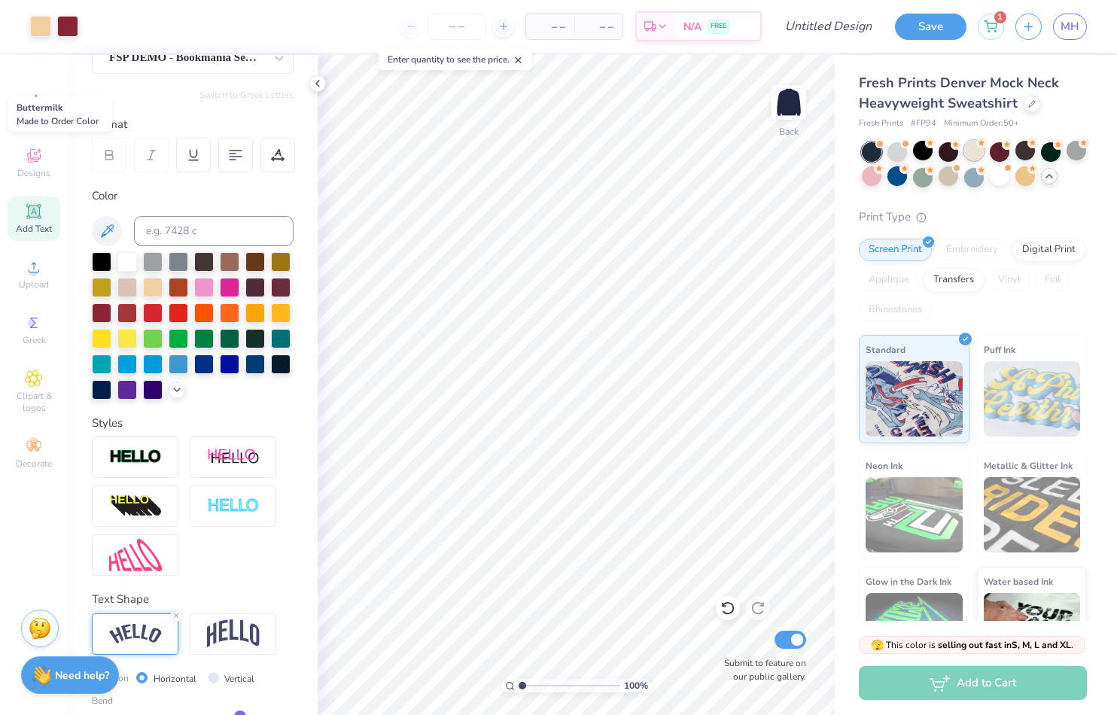
click at [972, 154] on div at bounding box center [975, 151] width 20 height 20
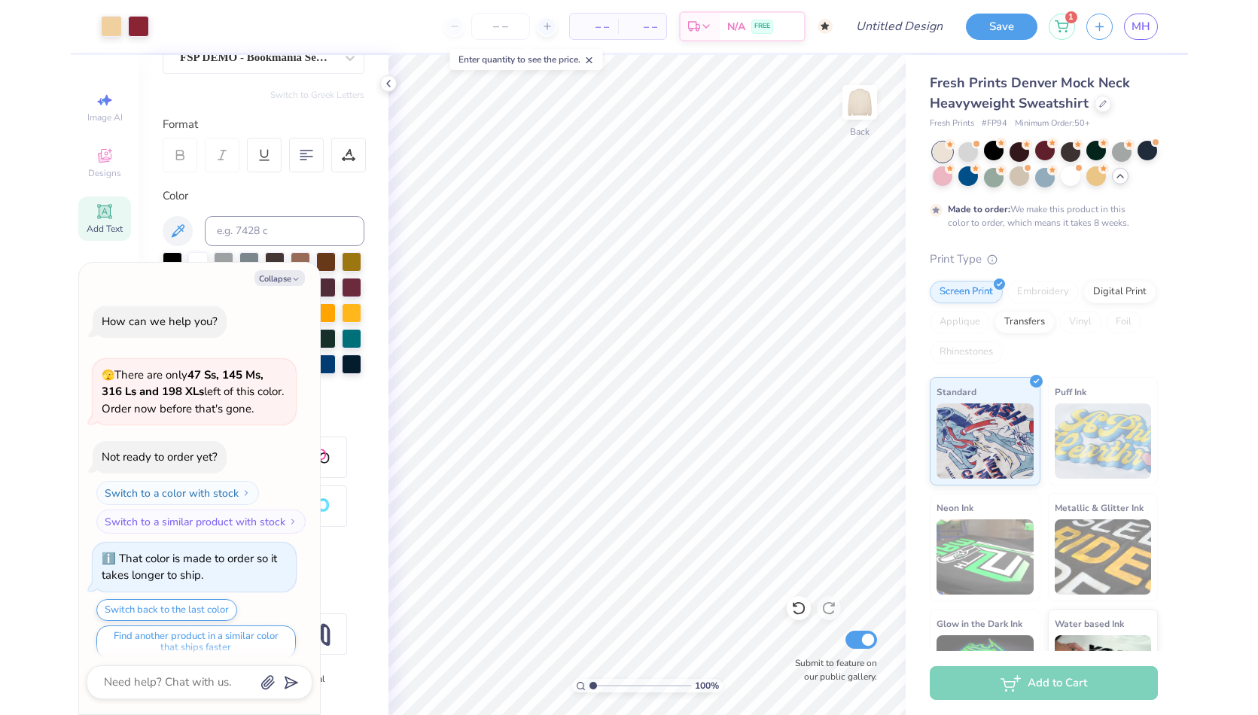
scroll to position [1595, 0]
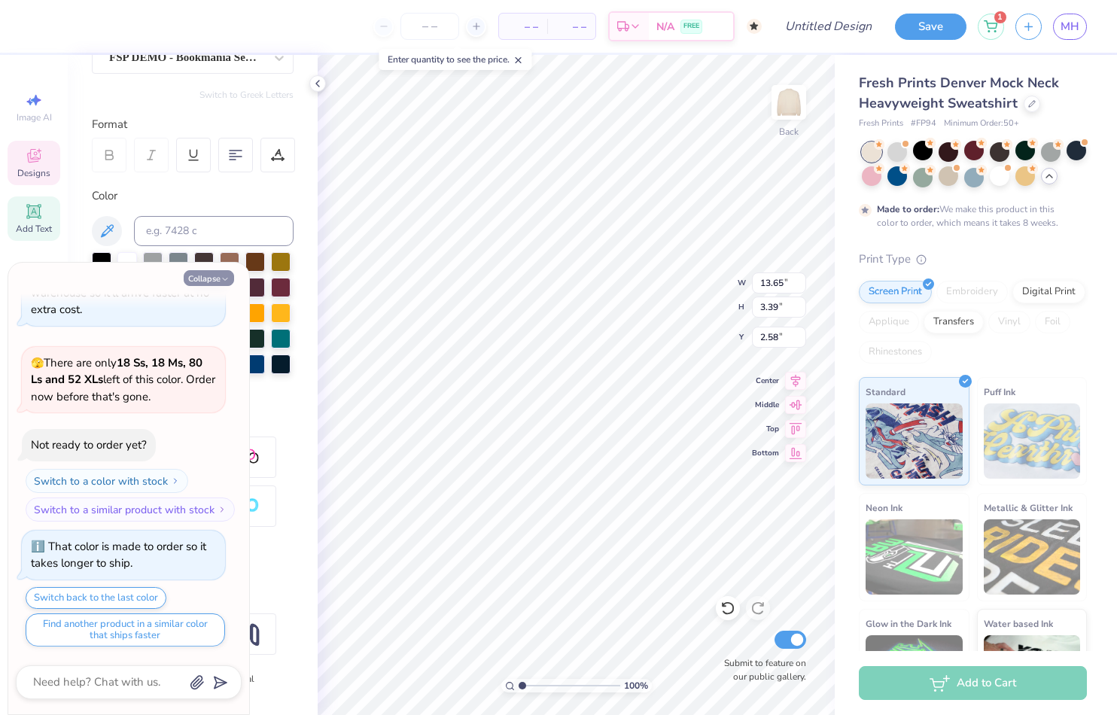
click at [217, 282] on button "Collapse" at bounding box center [209, 278] width 50 height 16
type textarea "x"
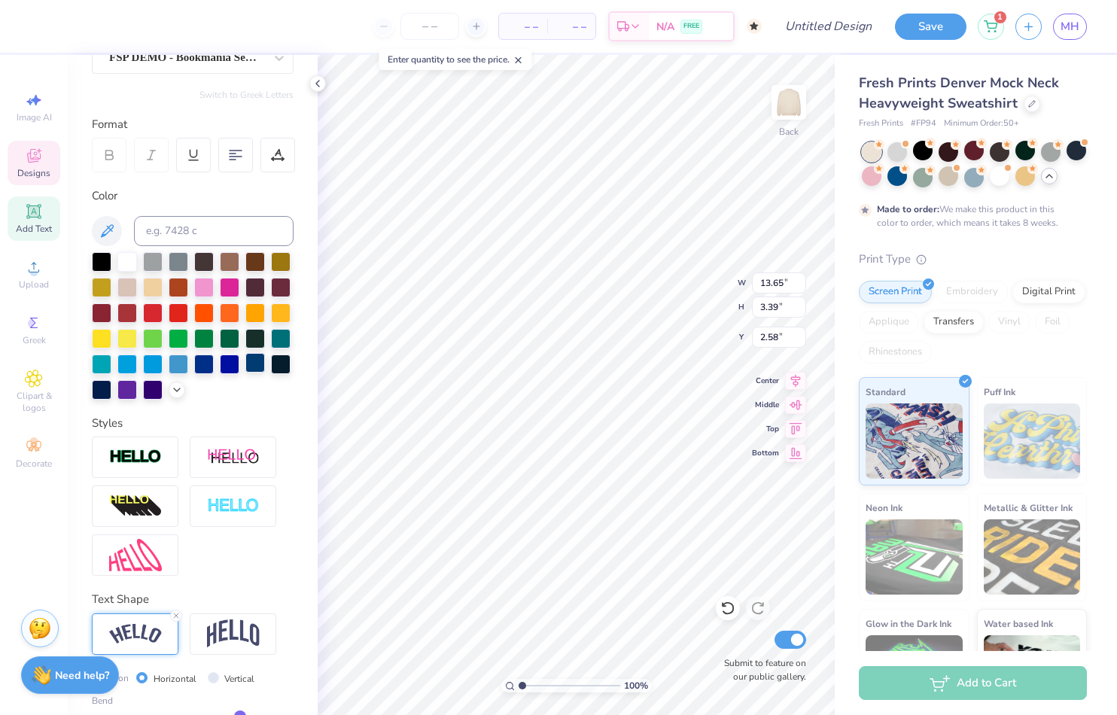
click at [254, 366] on div at bounding box center [255, 363] width 20 height 20
